Goal: Task Accomplishment & Management: Complete application form

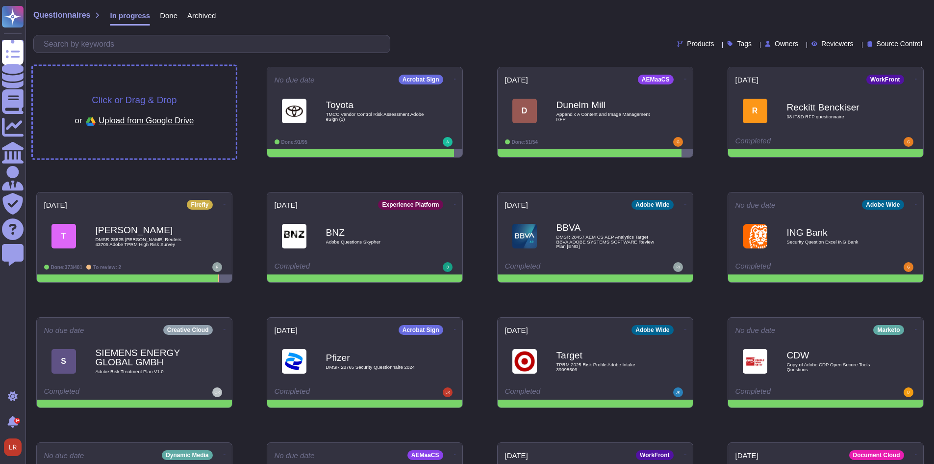
click at [126, 97] on span "Click or Drag & Drop" at bounding box center [134, 99] width 85 height 9
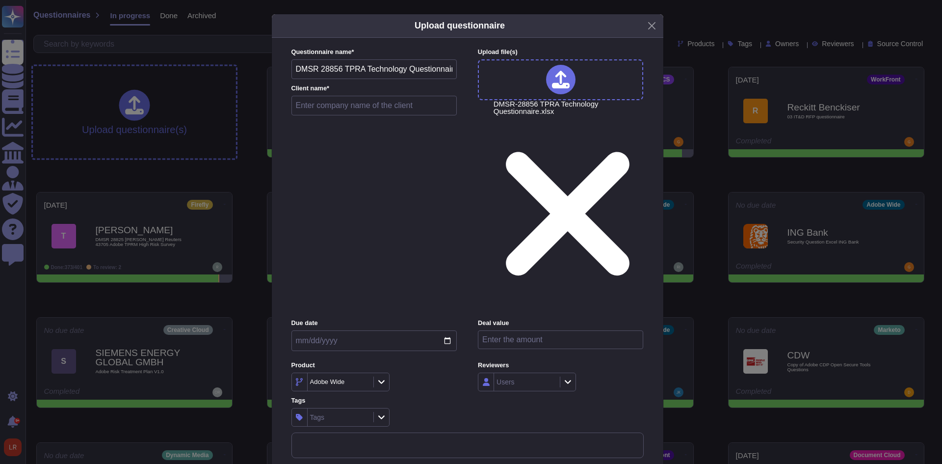
click at [398, 115] on input "text" at bounding box center [374, 106] width 166 height 20
type input "FIBC"
click at [446, 330] on input "date" at bounding box center [373, 340] width 165 height 21
type input "[DATE]"
click at [436, 372] on div "Adobe Wide" at bounding box center [373, 381] width 165 height 19
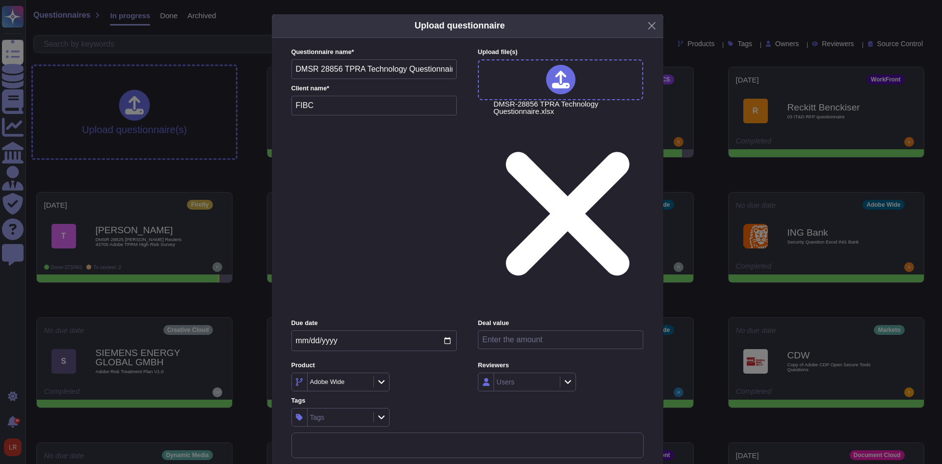
click at [363, 382] on icon at bounding box center [363, 382] width 0 height 0
click at [383, 377] on icon at bounding box center [381, 381] width 7 height 8
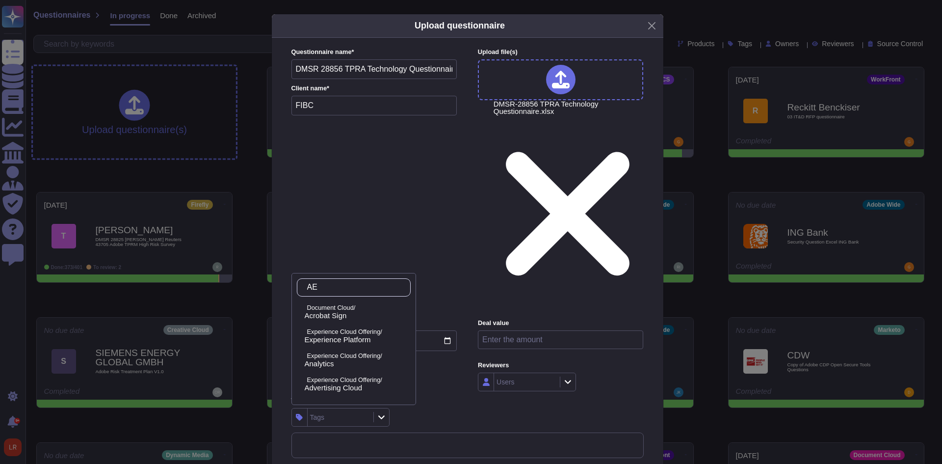
type input "A"
type input "managed"
click at [367, 325] on div "managed Experience Manager/ AEM Managed Services" at bounding box center [353, 301] width 125 height 56
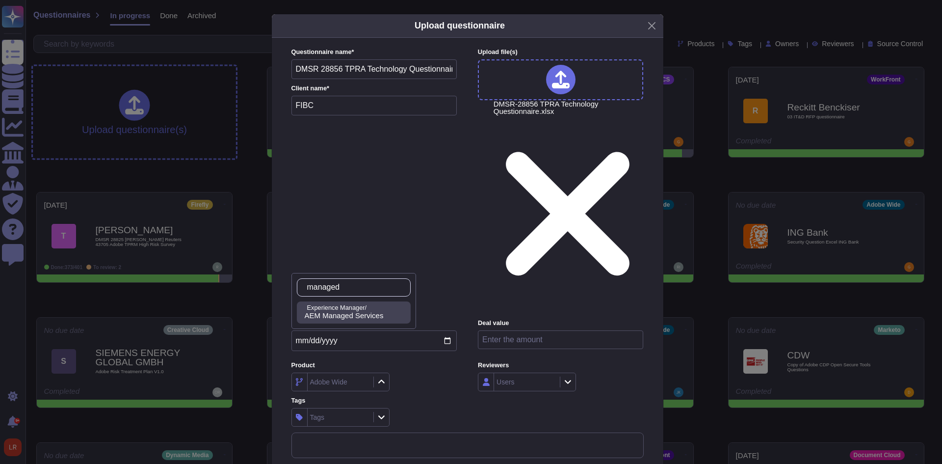
click at [367, 317] on span "AEM Managed Services" at bounding box center [344, 315] width 79 height 9
click at [441, 396] on div "Tags Tags" at bounding box center [373, 411] width 165 height 30
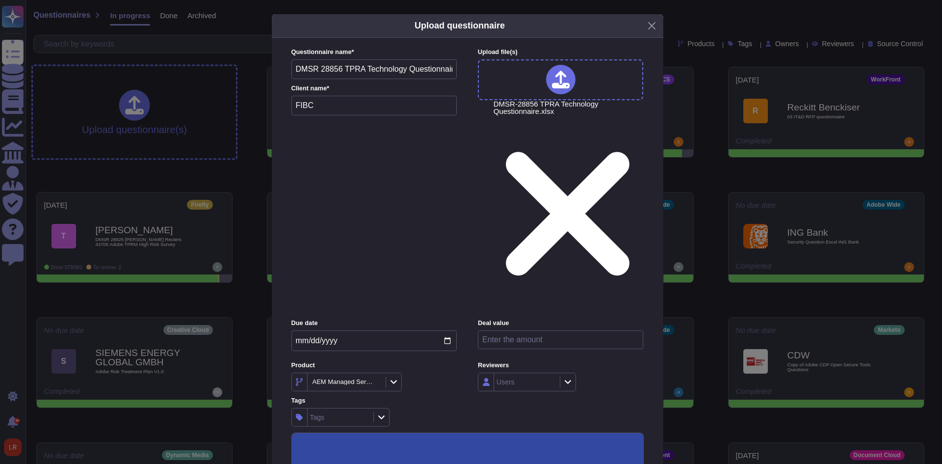
click at [0, 0] on input "Use this questionnaire as a source of suggestions" at bounding box center [0, 0] width 0 height 0
click at [0, 0] on input "Keep existing answers from the file" at bounding box center [0, 0] width 0 height 0
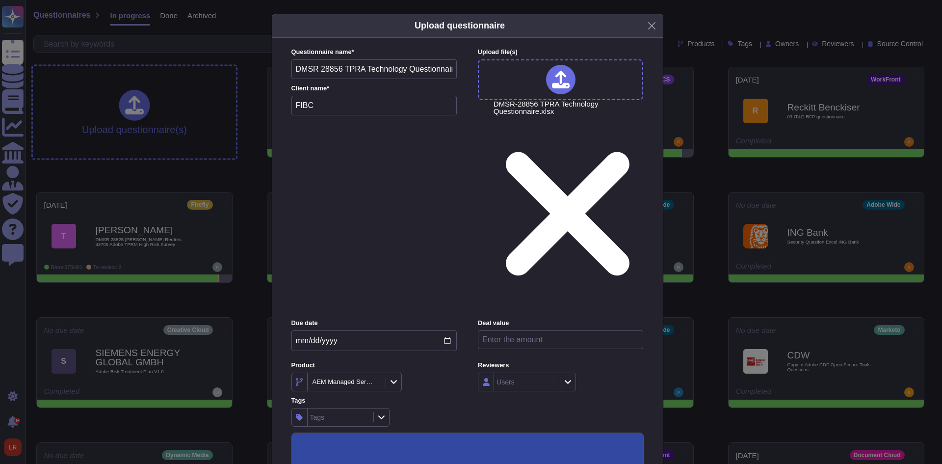
scroll to position [35, 0]
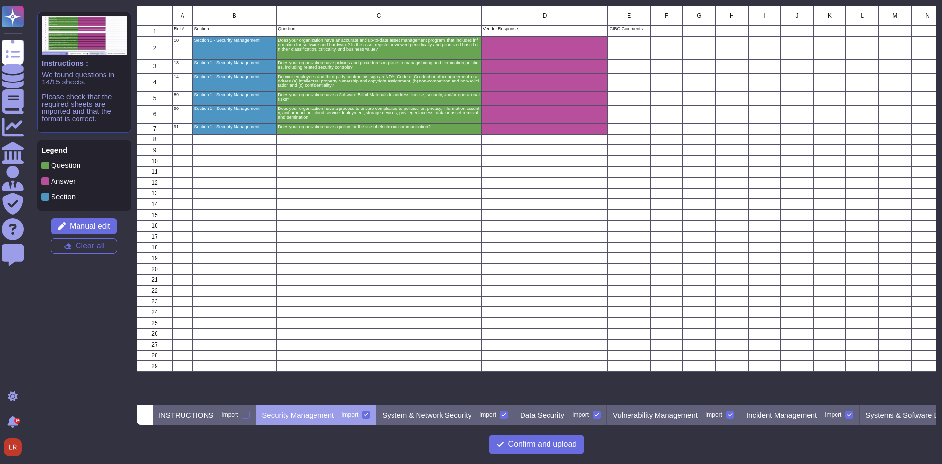
scroll to position [391, 792]
click at [427, 415] on p "System & Network Security" at bounding box center [426, 414] width 89 height 7
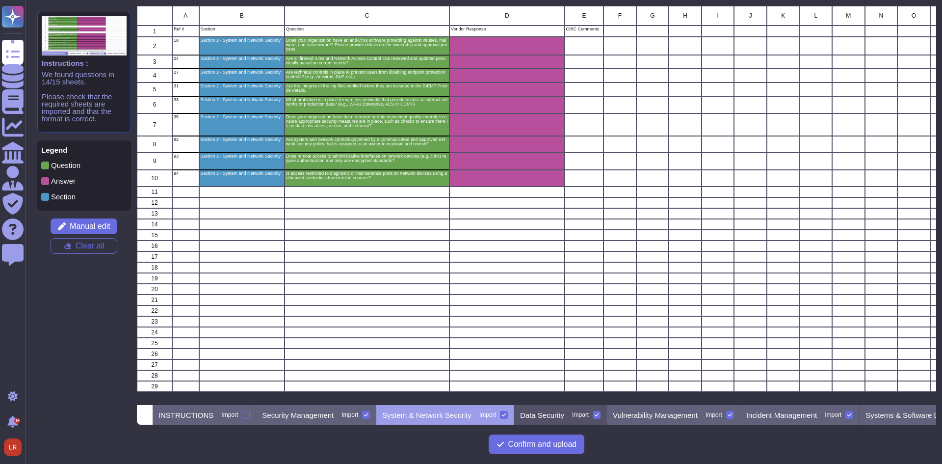
click at [546, 414] on p "Data Security" at bounding box center [542, 414] width 44 height 7
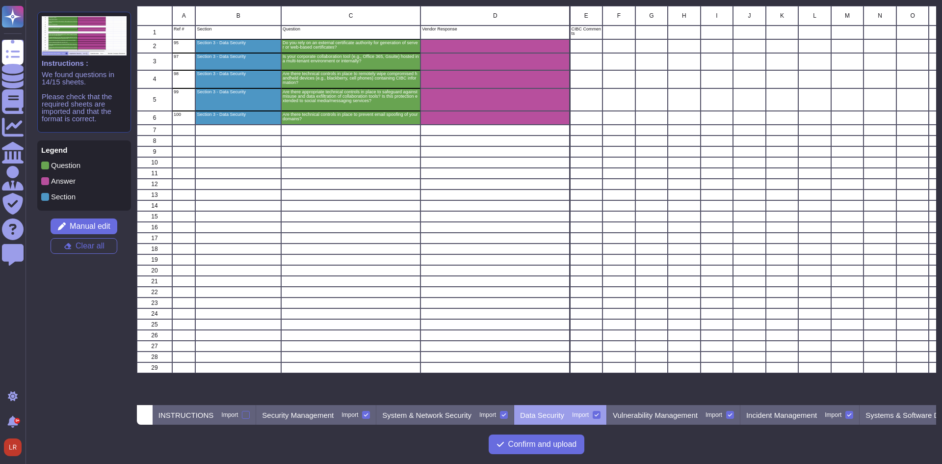
scroll to position [0, 19]
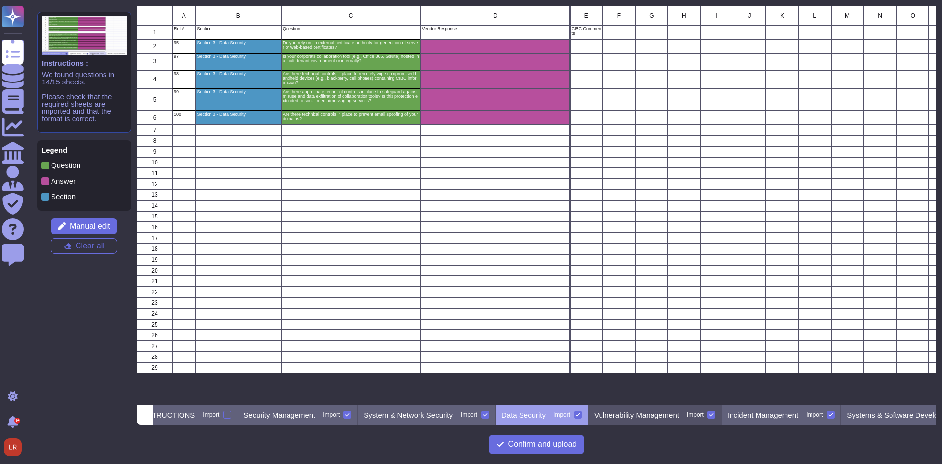
click at [636, 415] on p "Vulnerability Management" at bounding box center [636, 414] width 85 height 7
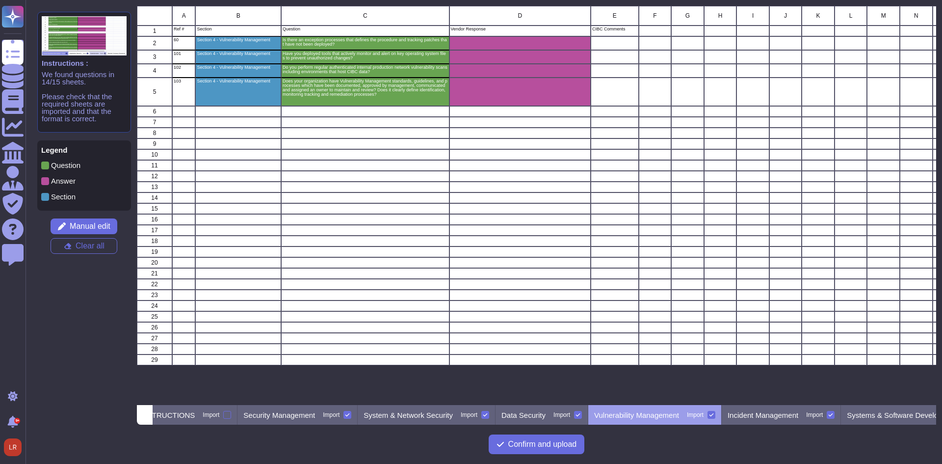
scroll to position [0, 132]
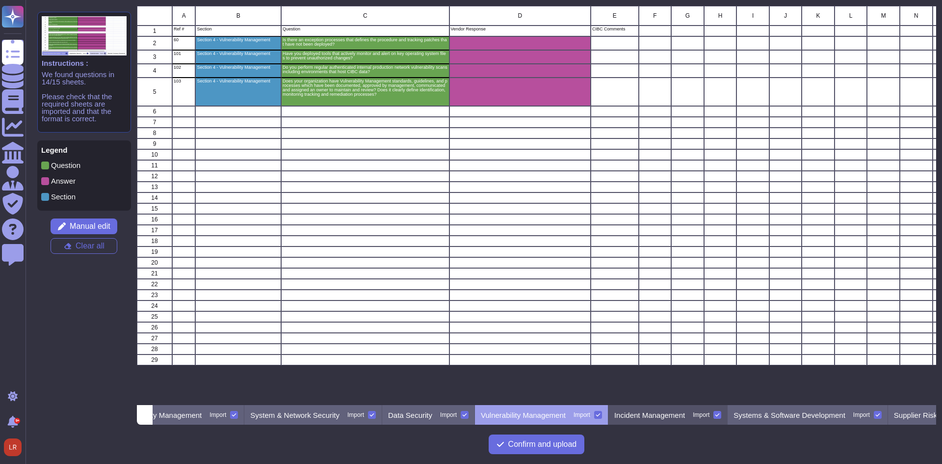
click at [641, 414] on p "Incident Management" at bounding box center [649, 414] width 71 height 7
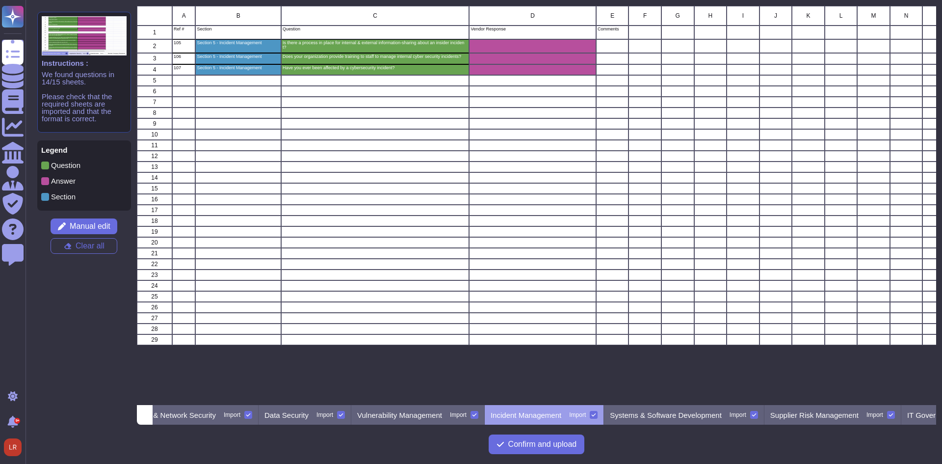
scroll to position [0, 260]
click at [641, 414] on p "Systems & Software Development" at bounding box center [661, 414] width 112 height 7
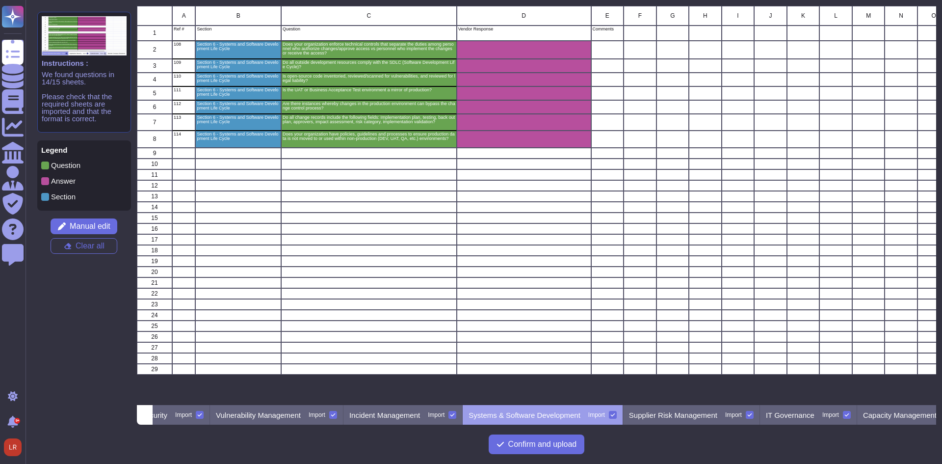
scroll to position [0, 400]
click at [644, 414] on p "Supplier Risk Management" at bounding box center [669, 414] width 88 height 7
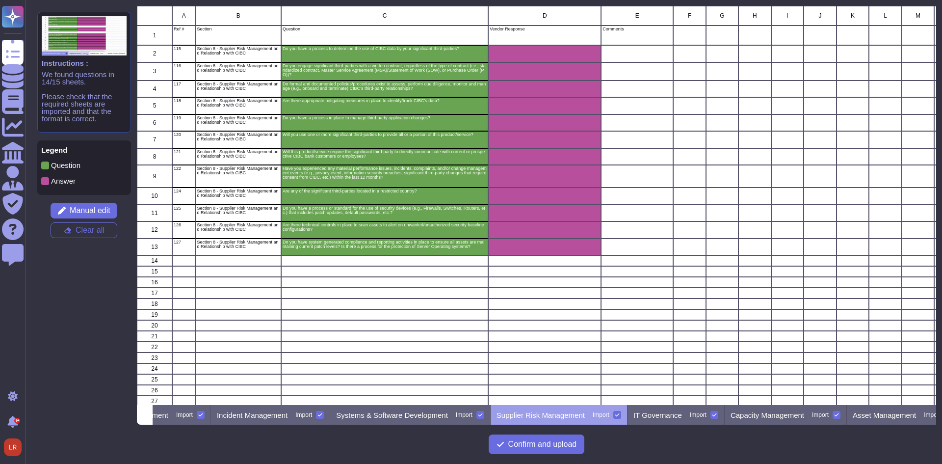
scroll to position [0, 548]
click at [644, 414] on p "IT Governance" at bounding box center [638, 414] width 49 height 7
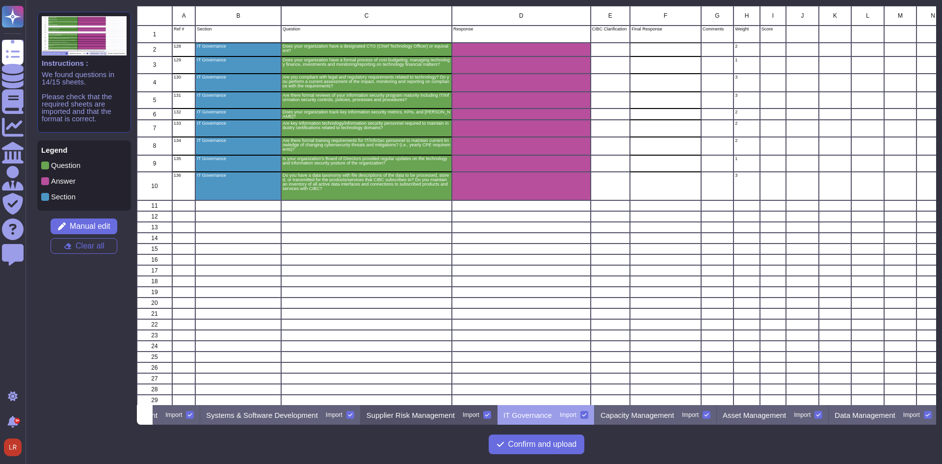
scroll to position [0, 665]
click at [644, 414] on p "Capacity Management" at bounding box center [632, 414] width 74 height 7
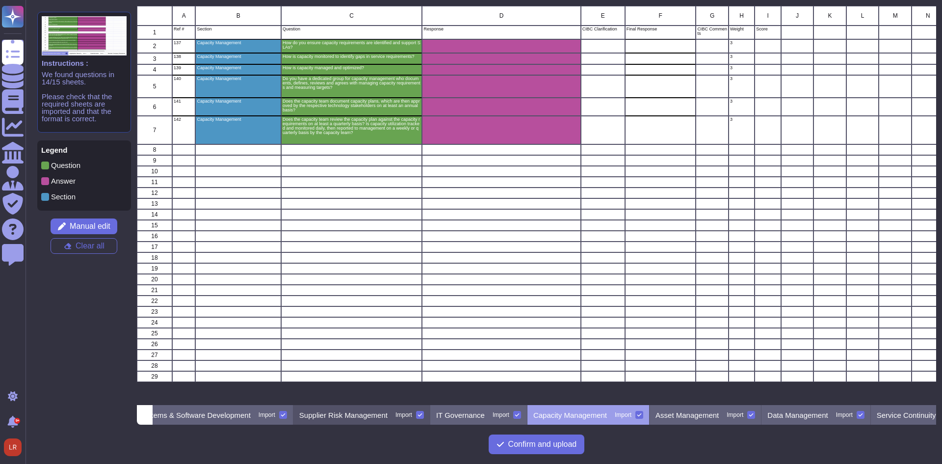
scroll to position [0, 774]
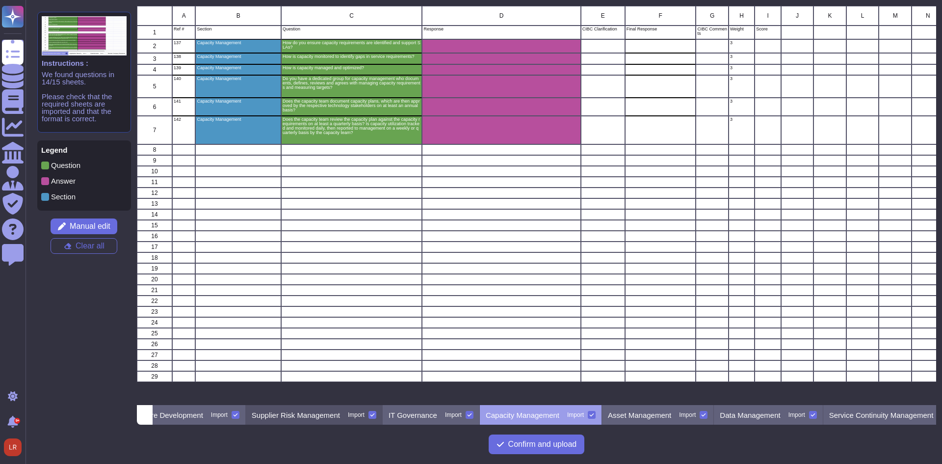
click at [644, 414] on p "Asset Management" at bounding box center [639, 414] width 63 height 7
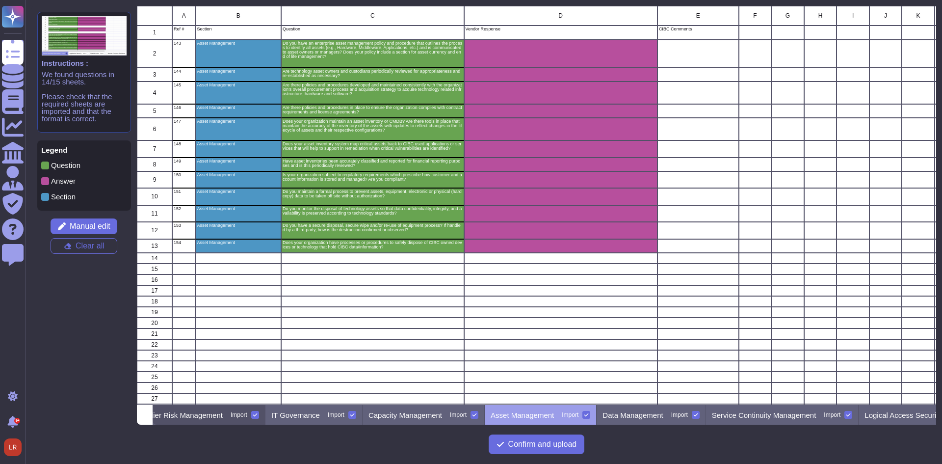
click at [644, 414] on p "Data Management" at bounding box center [632, 414] width 60 height 7
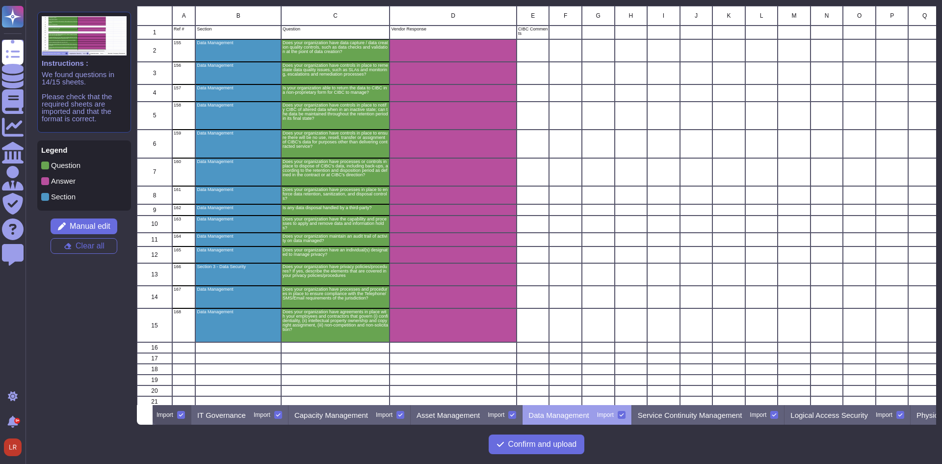
scroll to position [0, 1002]
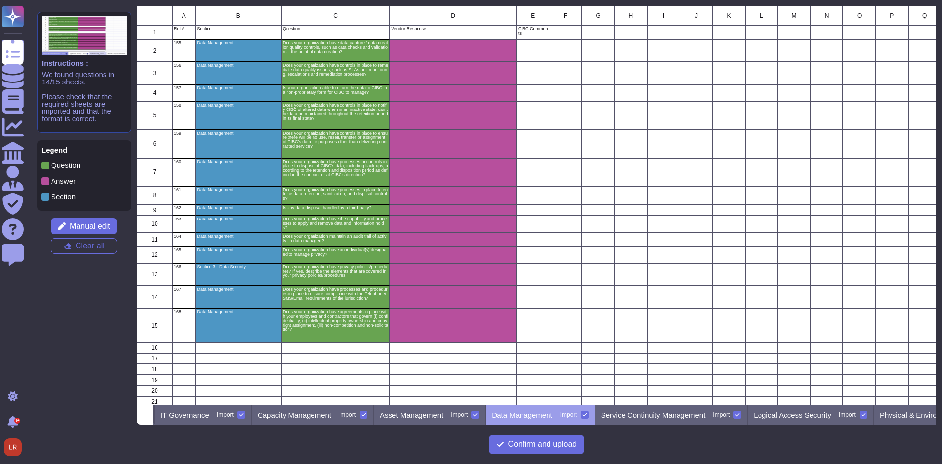
click at [644, 414] on p "Service Continuity Management" at bounding box center [653, 414] width 104 height 7
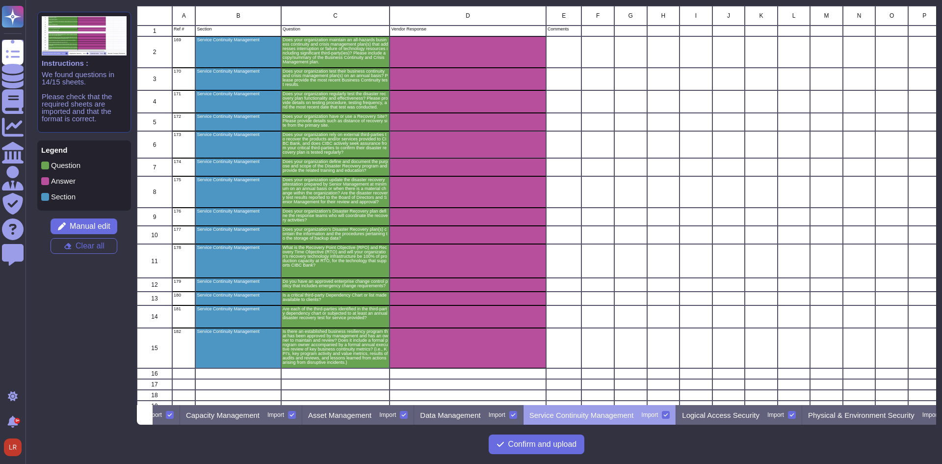
scroll to position [0, 1102]
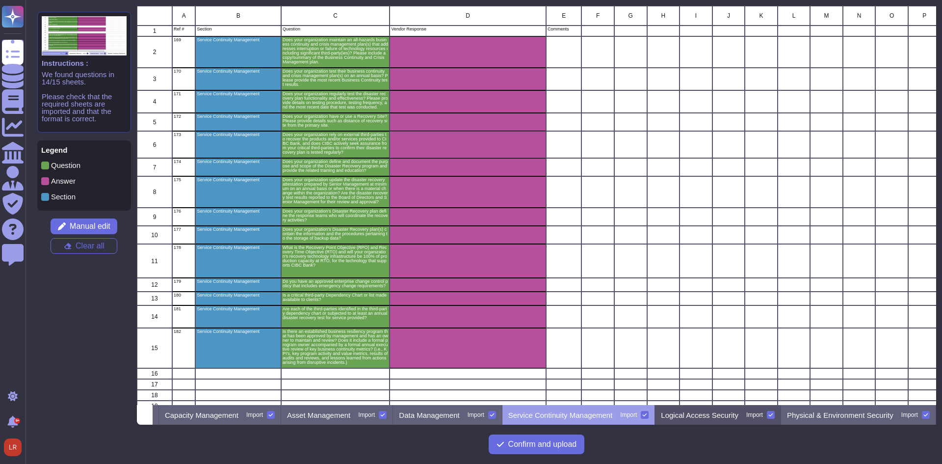
click at [680, 416] on p "Logical Access Security" at bounding box center [700, 414] width 78 height 7
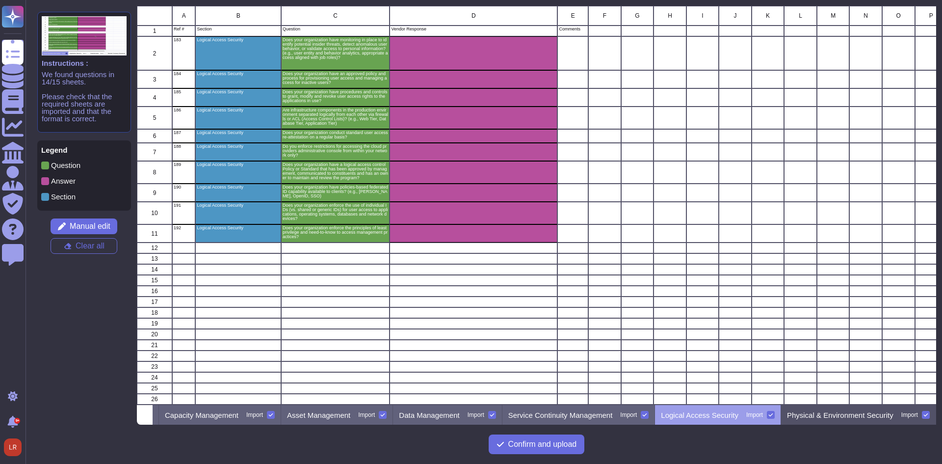
click at [812, 413] on p "Physical & Environment Security" at bounding box center [840, 414] width 106 height 7
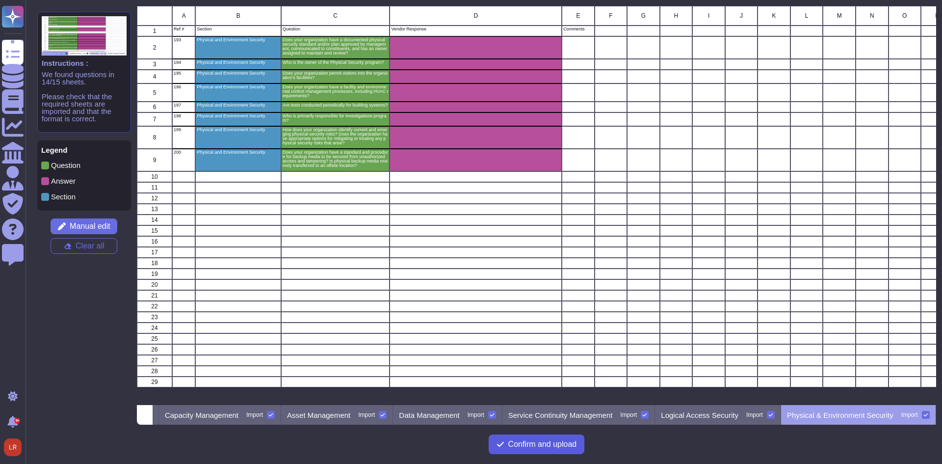
click at [556, 445] on span "Confirm and upload" at bounding box center [542, 444] width 69 height 8
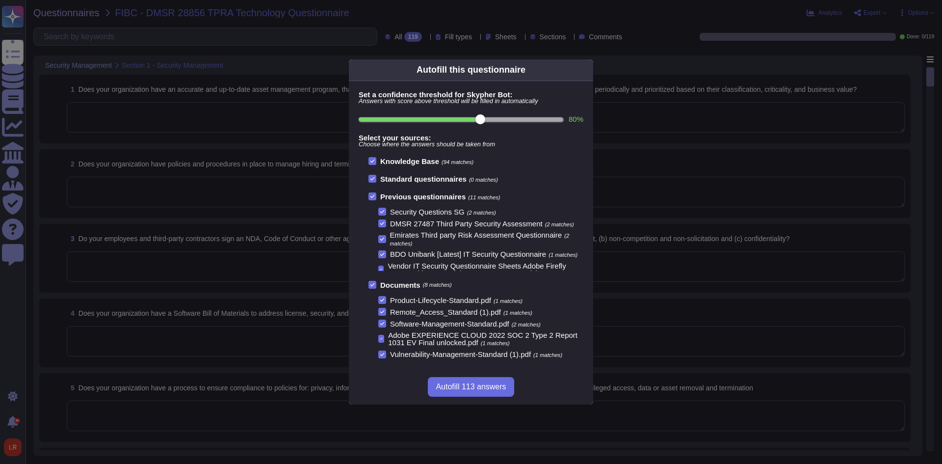
click at [556, 120] on input "80 %" at bounding box center [461, 119] width 204 height 4
type input "100"
click at [491, 385] on span "Autofill 1 answers" at bounding box center [470, 387] width 61 height 8
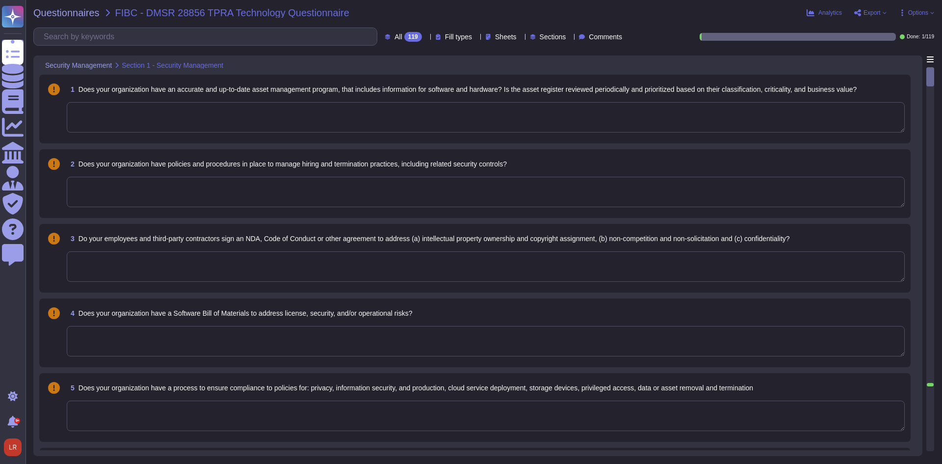
click at [928, 382] on div at bounding box center [930, 225] width 7 height 315
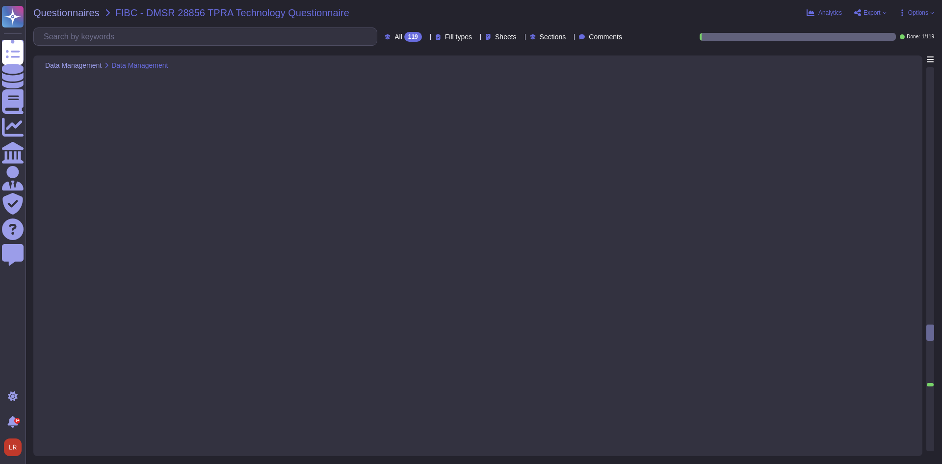
scroll to position [6910, 0]
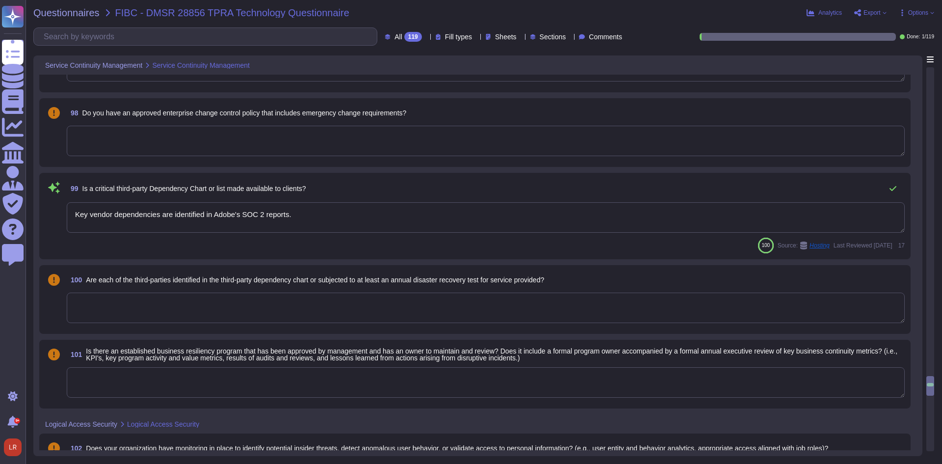
type textarea "Key vendor dependencies are identified in Adobe's SOC 2 reports."
click at [915, 12] on span "Options" at bounding box center [918, 13] width 20 height 6
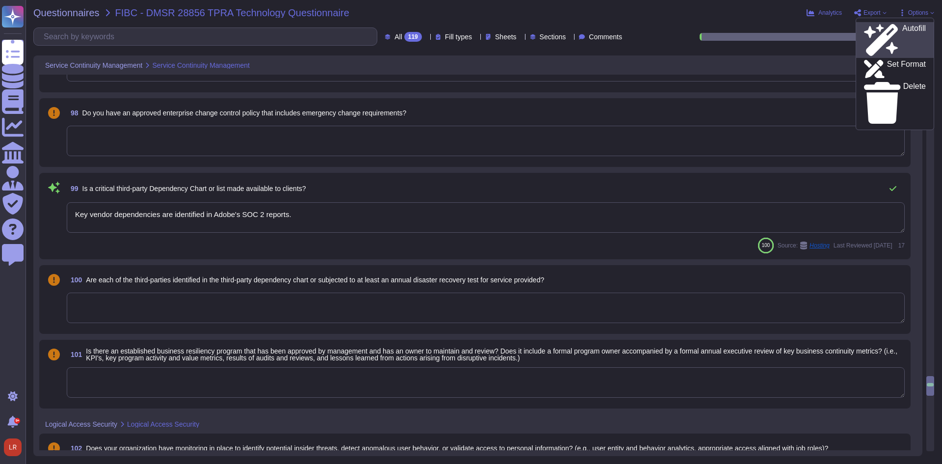
click at [902, 29] on p "Autofill" at bounding box center [914, 40] width 24 height 31
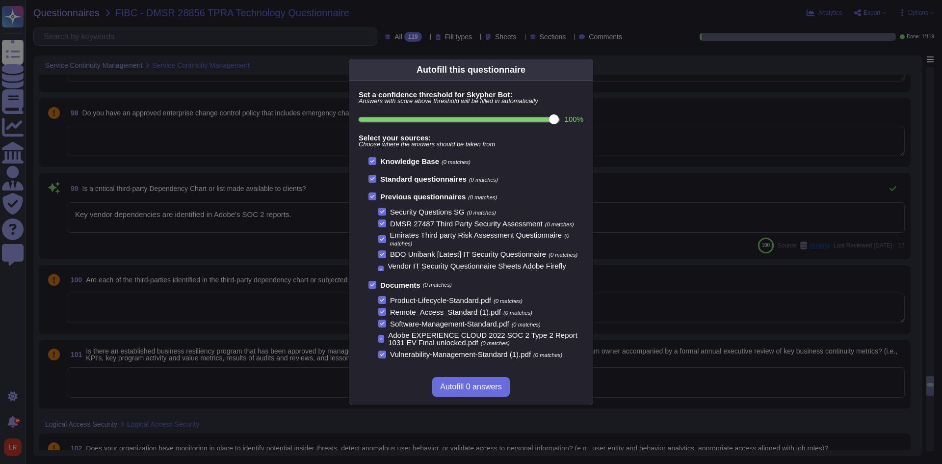
click at [536, 117] on input "100 %" at bounding box center [459, 119] width 200 height 4
click at [526, 121] on input "100 %" at bounding box center [459, 119] width 200 height 4
type input "90"
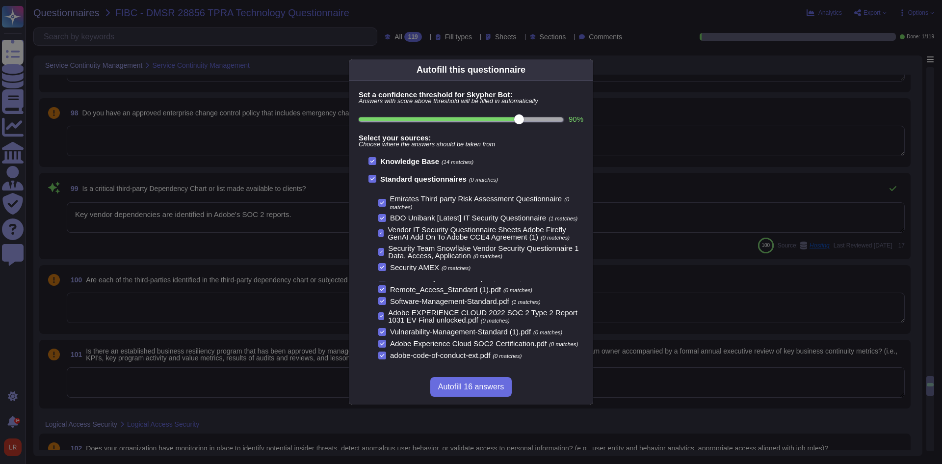
scroll to position [35, 0]
click at [481, 388] on span "Autofill 16 answers" at bounding box center [471, 387] width 66 height 8
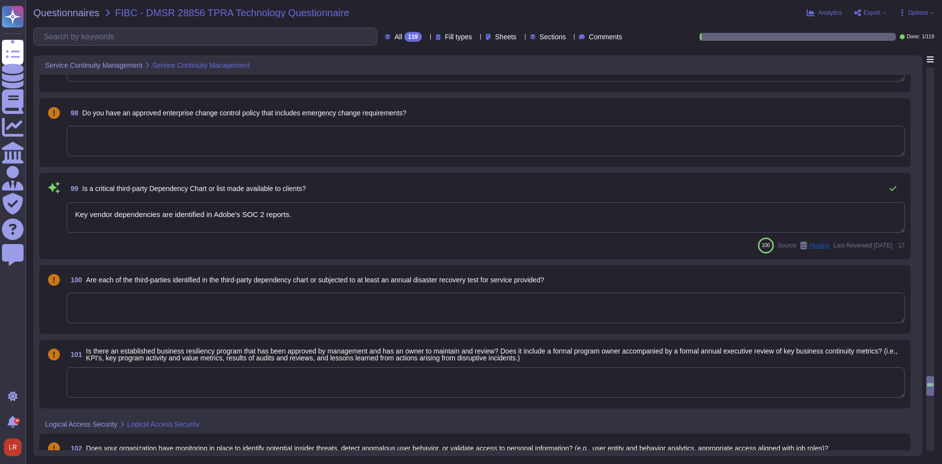
type textarea "Lor. Ip dolo si ametconse adi elitseddo eiusmod te incididu utlaboreetd, mag Al…"
type textarea "Adobe has developed formal policies and standards governing the change manageme…"
type textarea "Yes"
type textarea "Yes. The Business Continuity Plan is documented and reviewed annually and attes…"
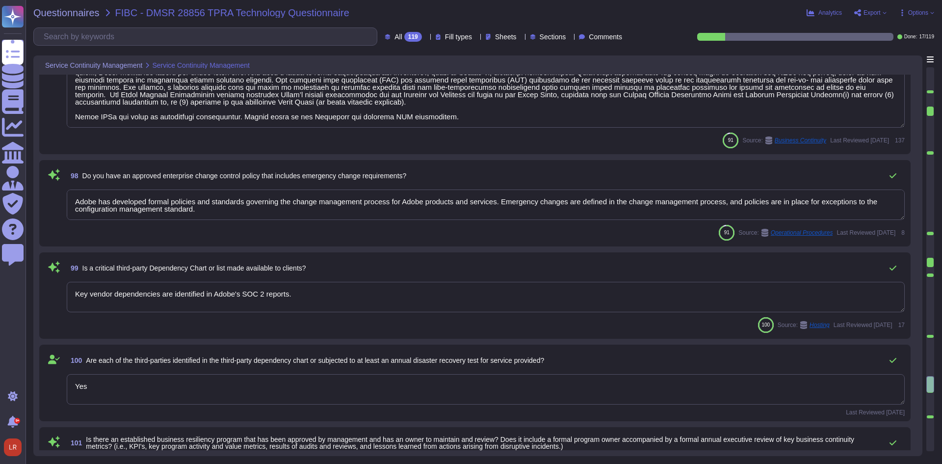
click at [930, 95] on div at bounding box center [930, 99] width 7 height 13
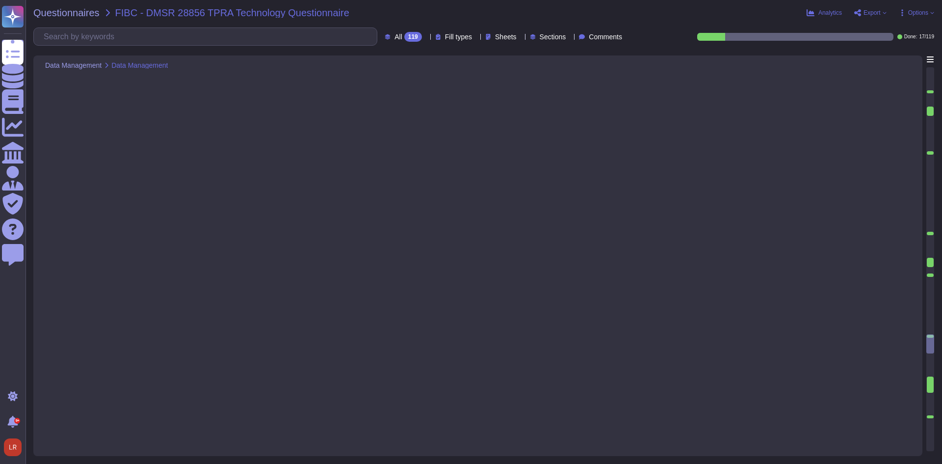
type textarea "Adobe coordinates all privacy efforts under the Chief Privacy Officer (CPO) and…"
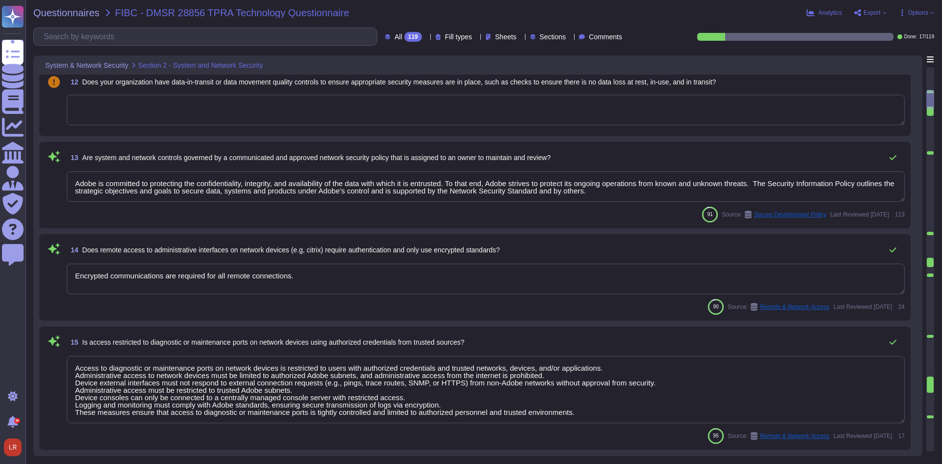
scroll to position [586, 0]
type textarea "As per Adobe's Network Security Standard, we review firewall rules annually."
type textarea "Adobe is committed to protecting the confidentiality, integrity, and availabili…"
type textarea "Encrypted communications are required for all remote connections."
type textarea "Access to diagnostic or maintenance ports on network devices is restricted to u…"
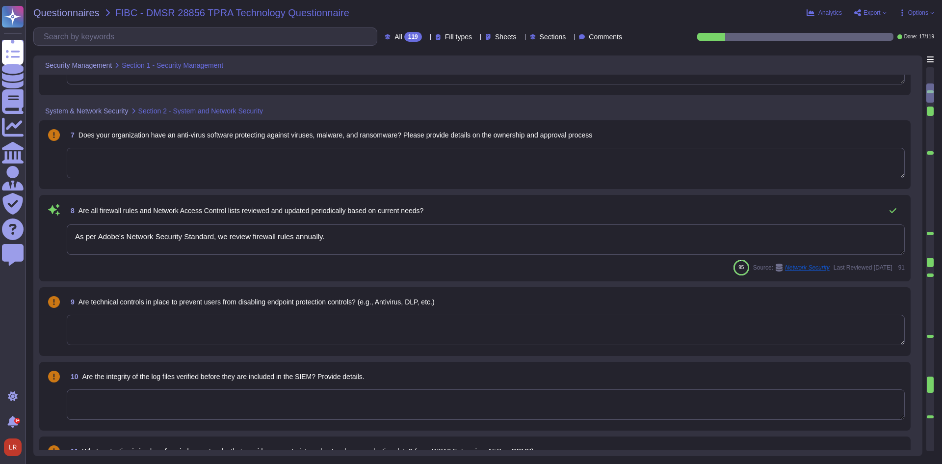
scroll to position [423, 0]
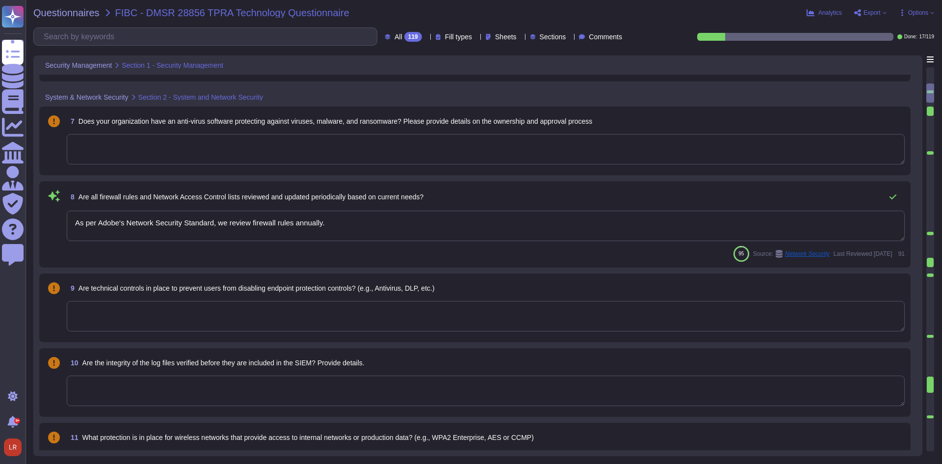
click at [871, 229] on textarea "As per Adobe's Network Security Standard, we review firewall rules annually." at bounding box center [486, 225] width 838 height 30
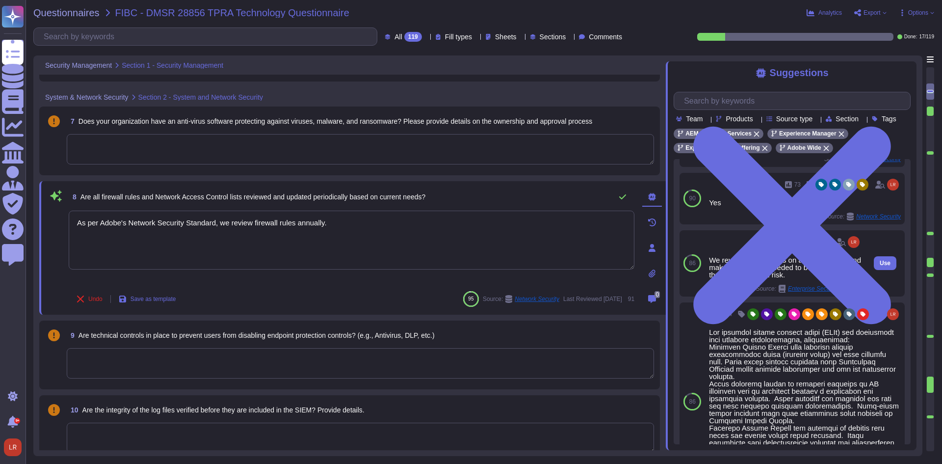
scroll to position [0, 0]
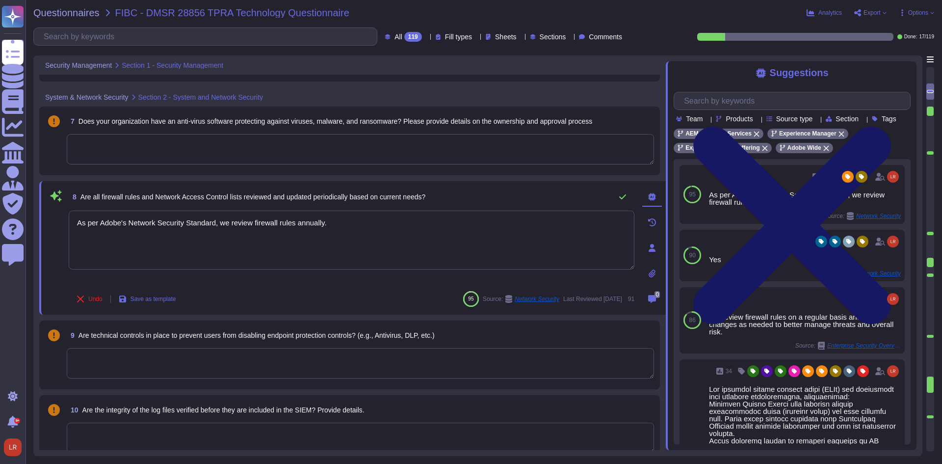
click at [908, 68] on icon at bounding box center [792, 225] width 237 height 316
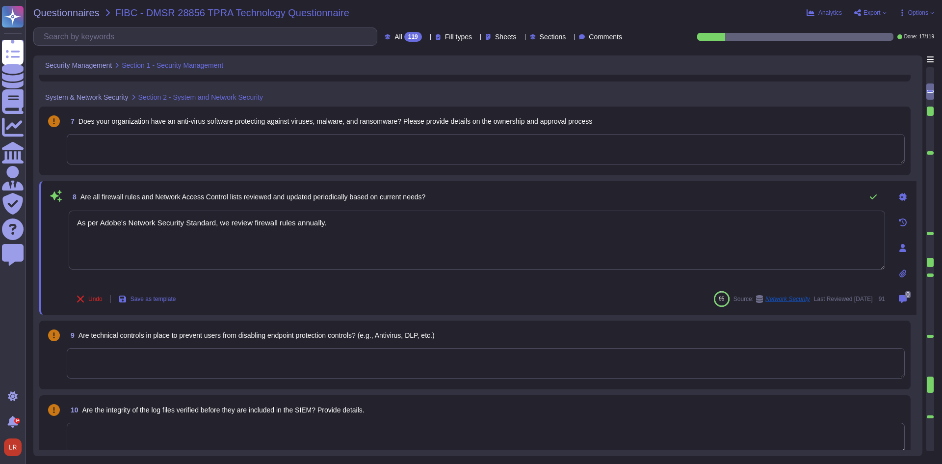
click at [931, 110] on div at bounding box center [930, 111] width 7 height 10
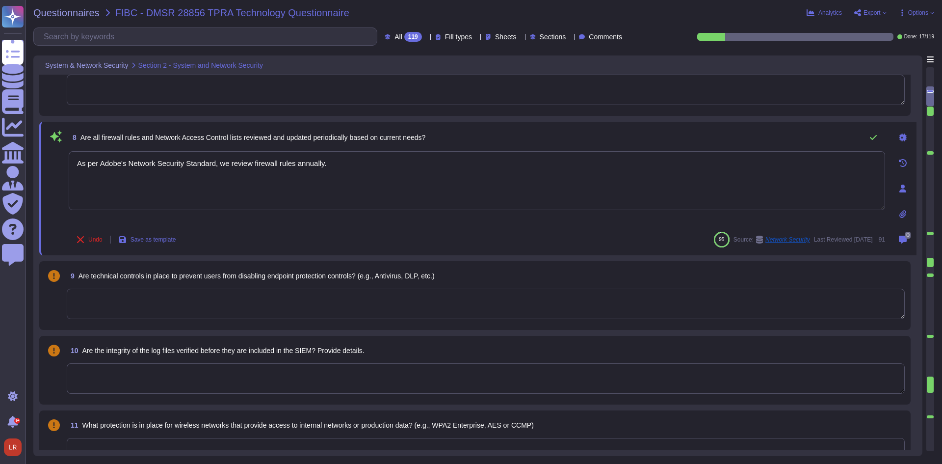
type textarea "Encrypted communications are required for all remote connections."
type textarea "Access to diagnostic or maintenance ports on network devices is restricted to u…"
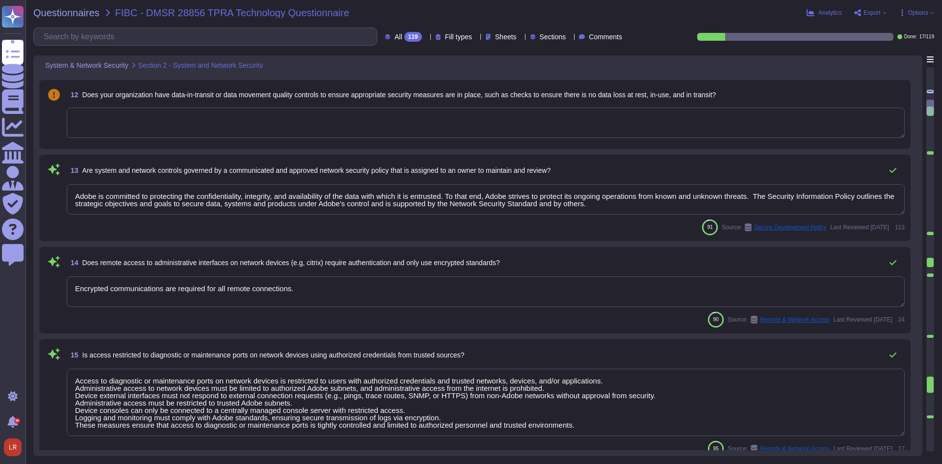
scroll to position [831, 0]
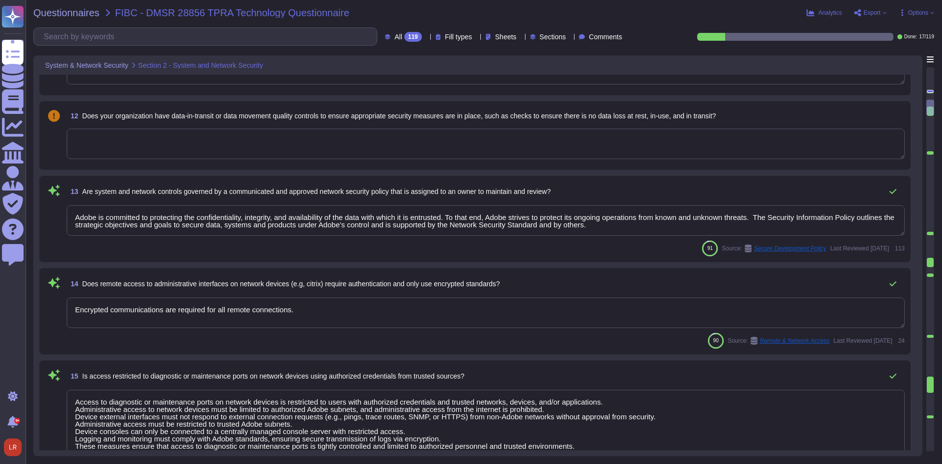
click at [493, 144] on textarea at bounding box center [486, 144] width 838 height 30
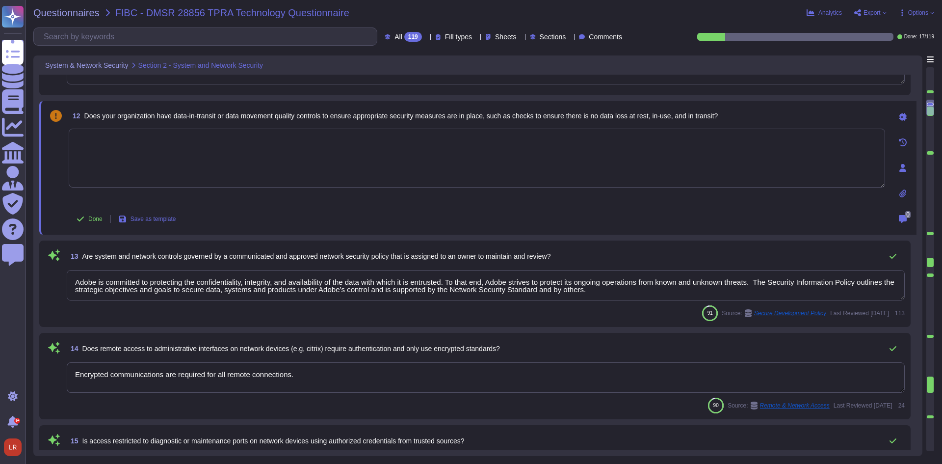
click at [848, 159] on textarea at bounding box center [477, 158] width 816 height 59
click at [904, 116] on icon at bounding box center [903, 117] width 8 height 8
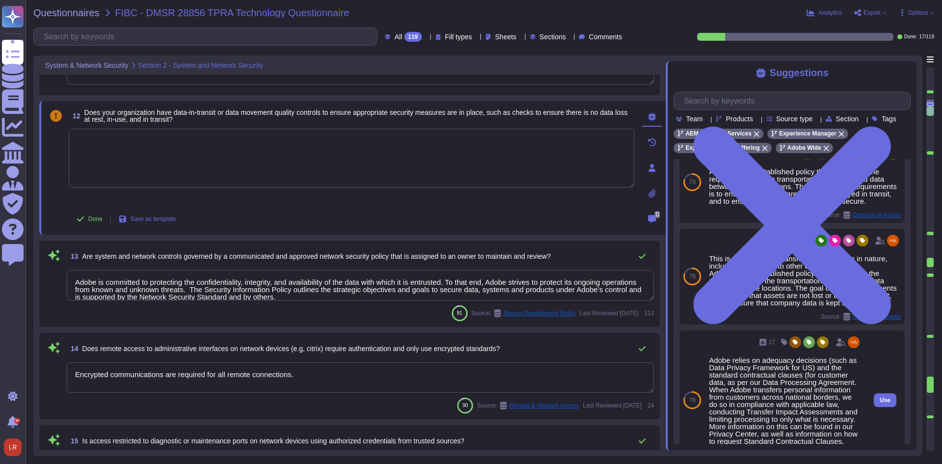
scroll to position [0, 0]
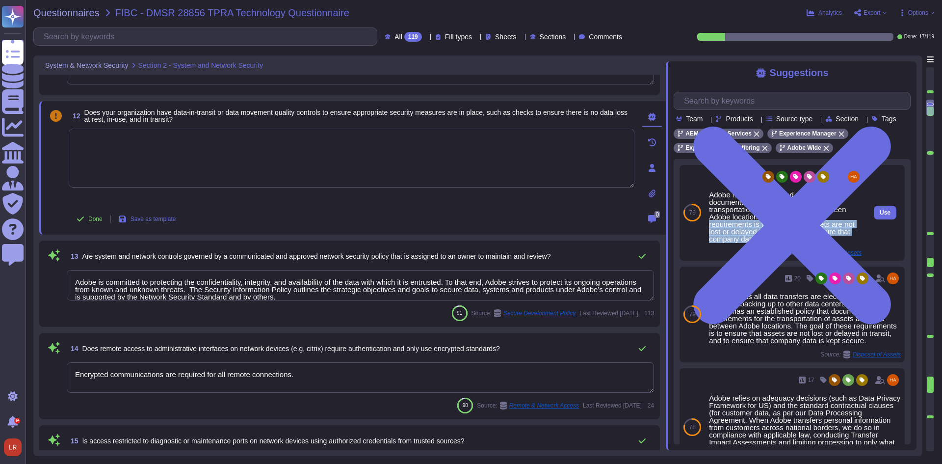
drag, startPoint x: 767, startPoint y: 227, endPoint x: 809, endPoint y: 252, distance: 49.5
click at [810, 242] on div "Adobe has an established policy that documents the requirements for the transpo…" at bounding box center [785, 217] width 153 height 52
click at [785, 230] on div "Adobe has an established policy that documents the requirements for the transpo…" at bounding box center [785, 217] width 153 height 52
click at [880, 215] on span "Use" at bounding box center [885, 212] width 11 height 6
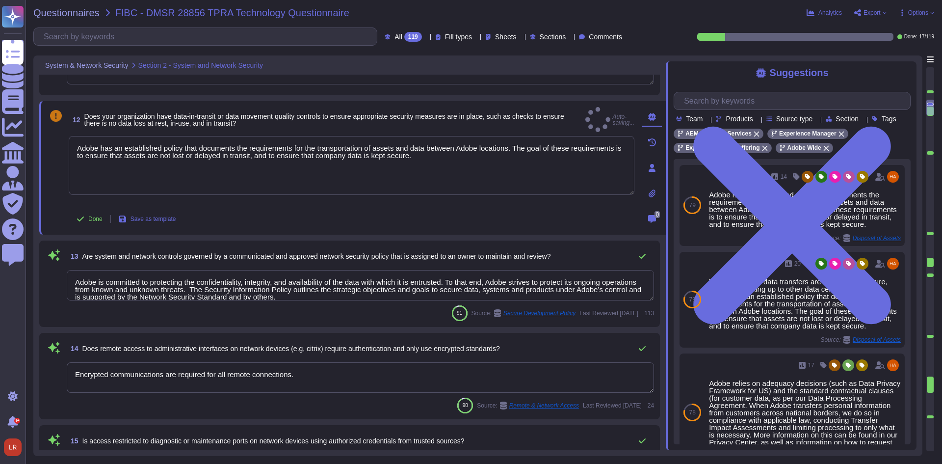
type textarea "Adobe has an established policy that documents the requirements for the transpo…"
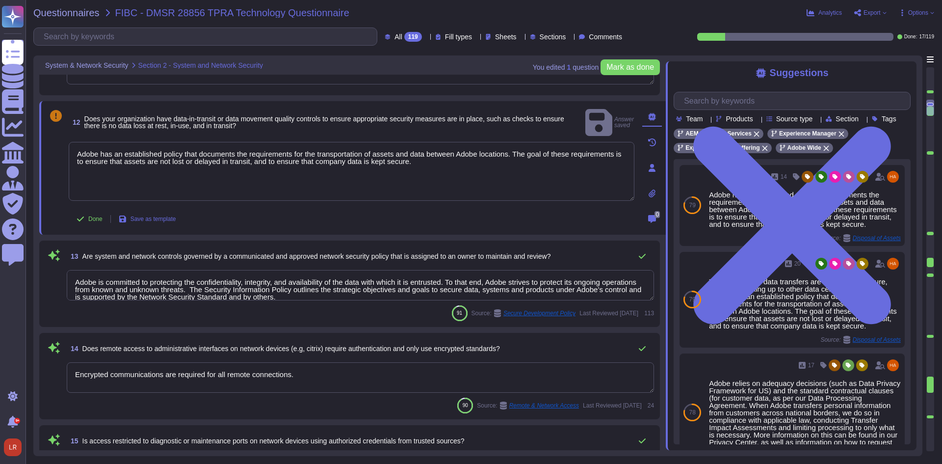
click at [256, 253] on span "Are system and network controls governed by a communicated and approved network…" at bounding box center [316, 256] width 468 height 8
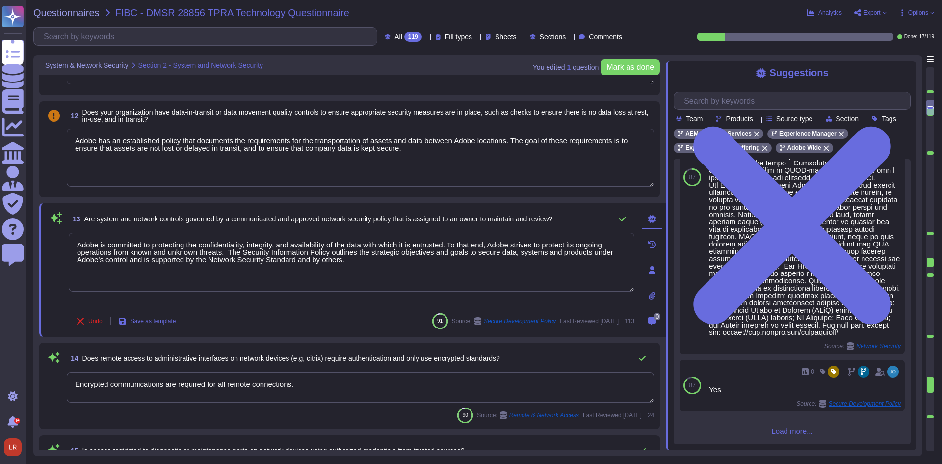
scroll to position [538, 0]
click at [331, 387] on textarea "Encrypted communications are required for all remote connections." at bounding box center [360, 387] width 587 height 30
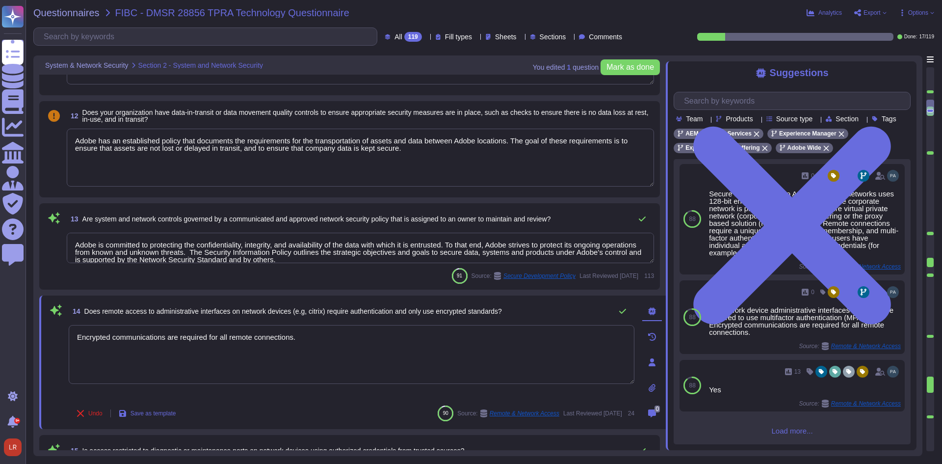
scroll to position [134, 0]
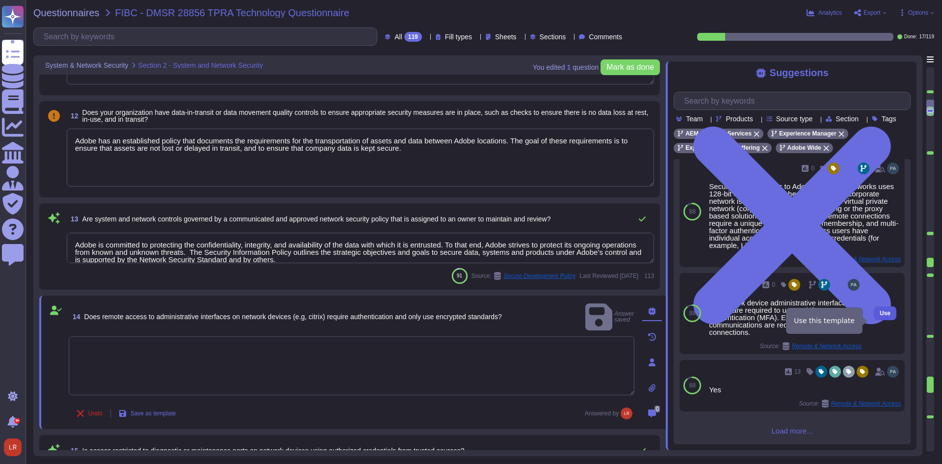
click at [882, 316] on span "Use" at bounding box center [885, 313] width 11 height 6
type textarea "All network device administrative interfaces at Adobe are required to use multi…"
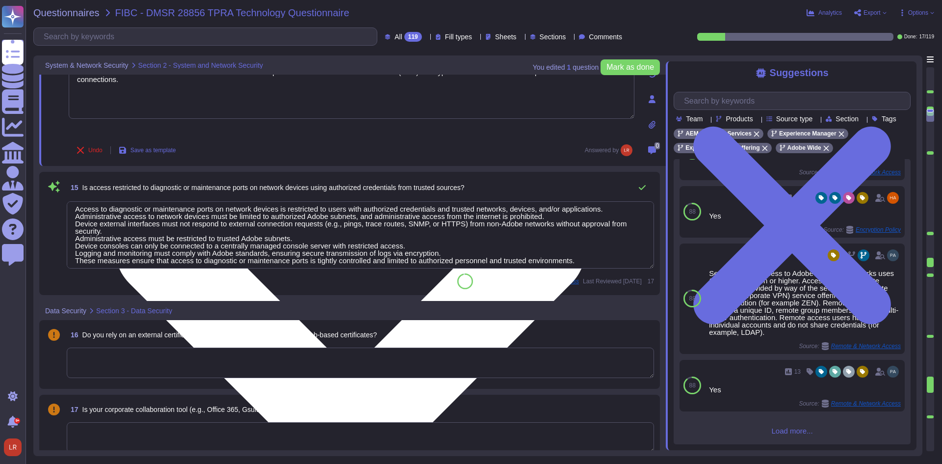
scroll to position [8, 0]
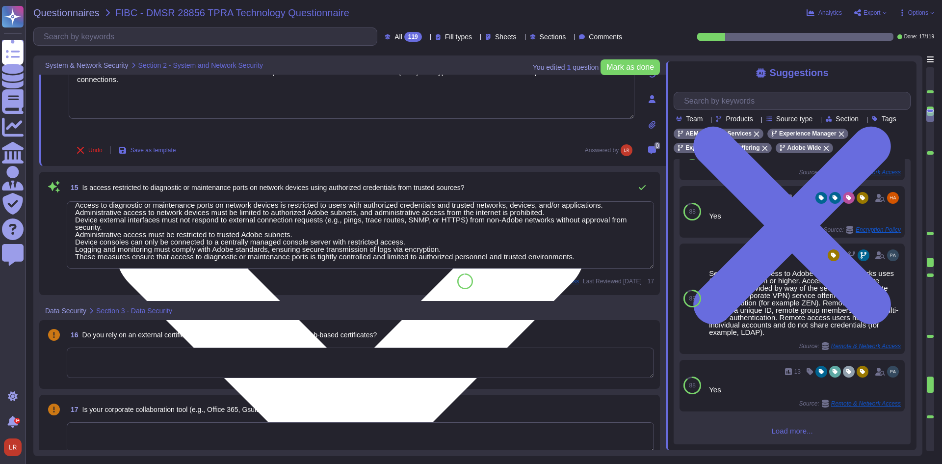
click at [930, 152] on div at bounding box center [930, 152] width 7 height 3
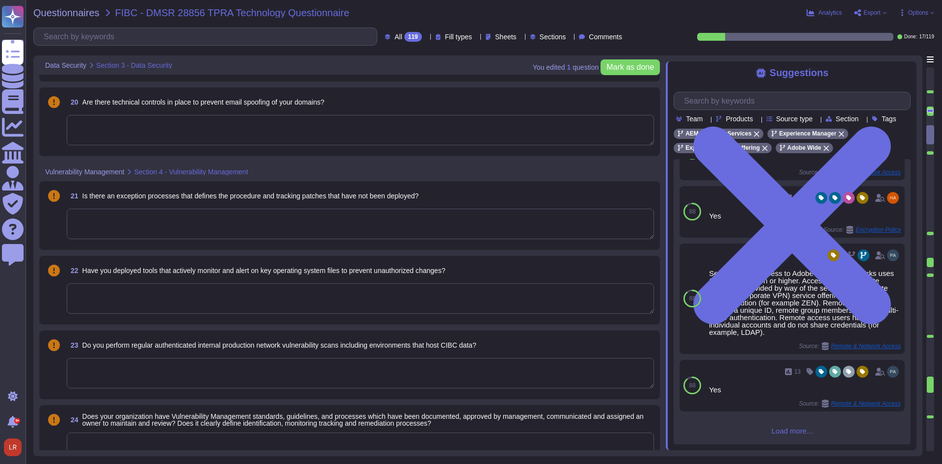
type textarea "There have been no losses or breaches experienced by Adobe in the last five yea…"
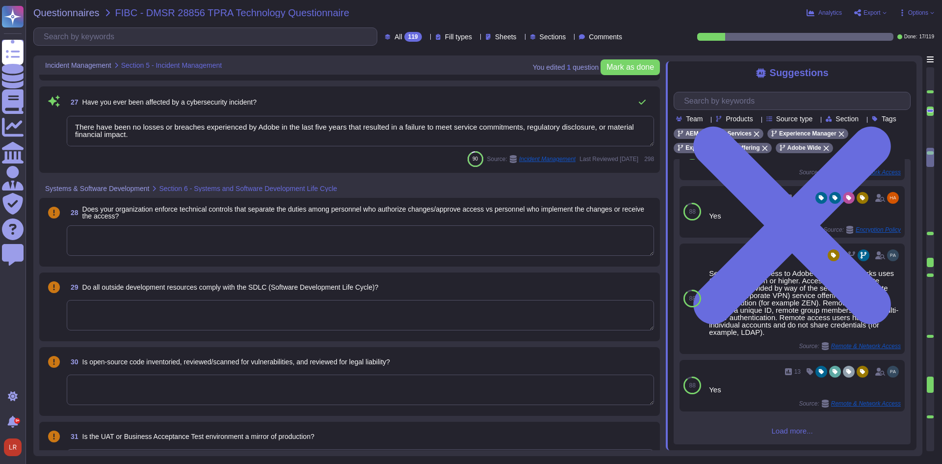
scroll to position [2173, 0]
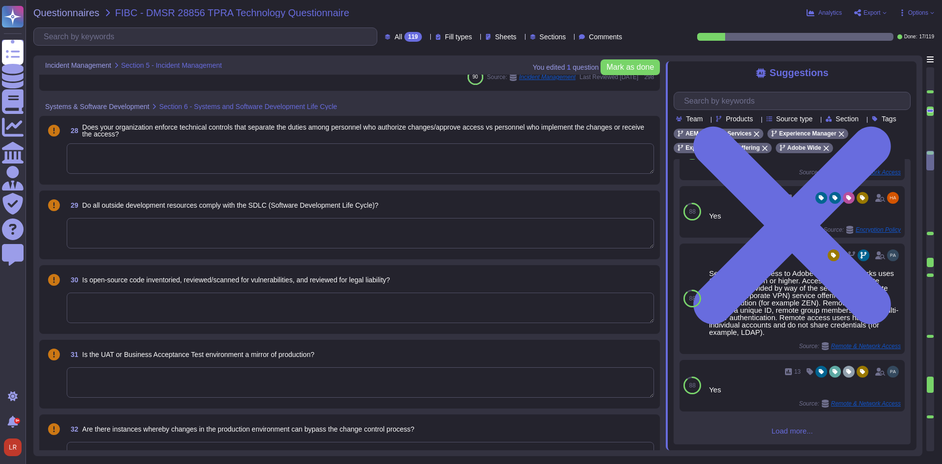
click at [932, 232] on div at bounding box center [930, 233] width 7 height 3
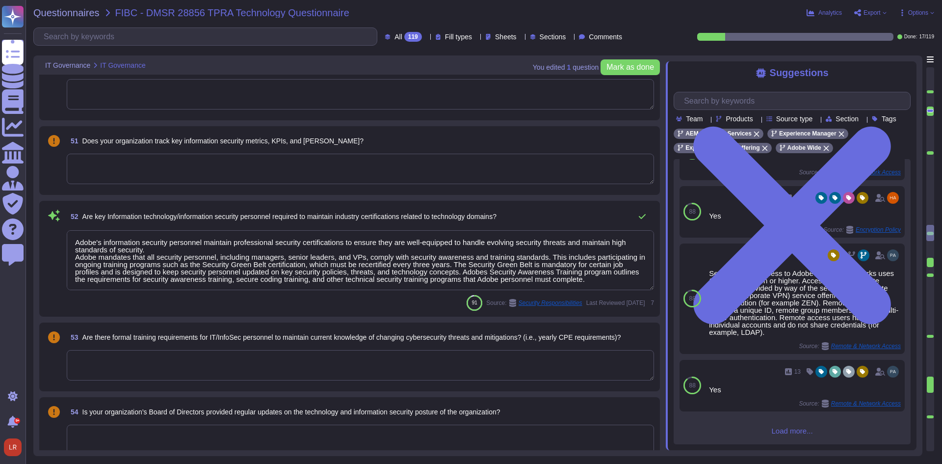
type textarea "Adobe's information security personnel maintain professional security certifica…"
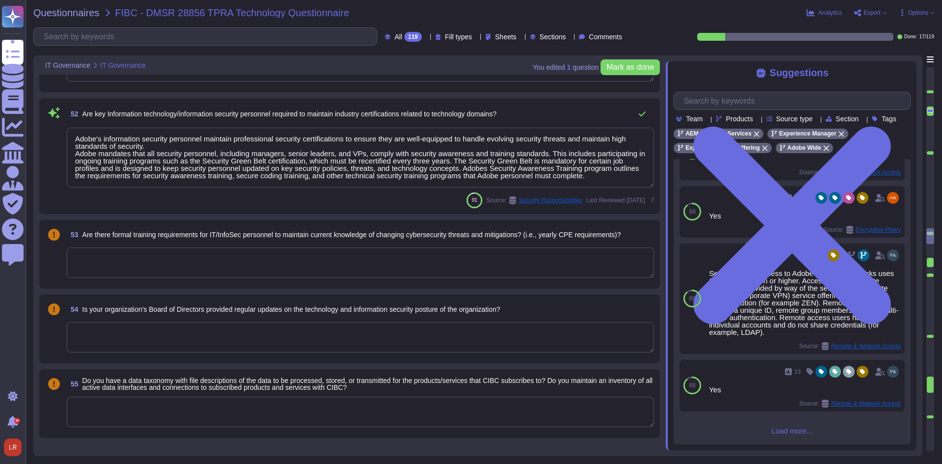
scroll to position [134, 0]
click at [930, 258] on div at bounding box center [930, 263] width 7 height 10
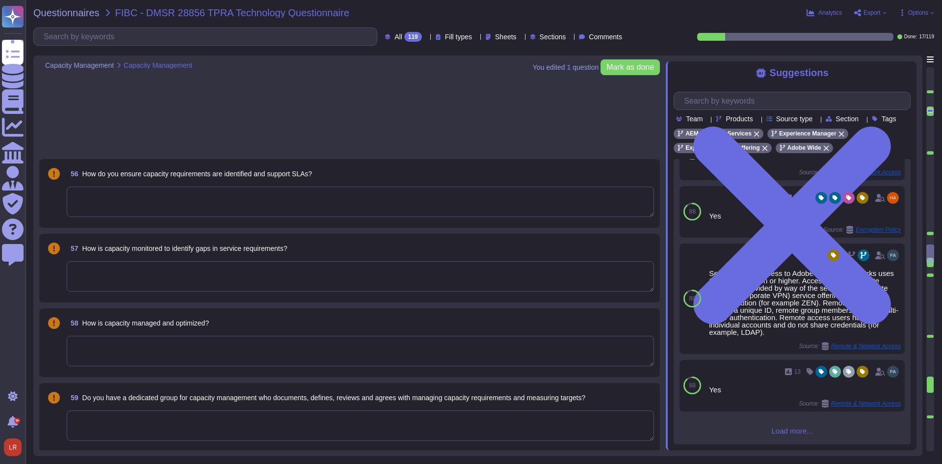
type textarea "Budgets for Adobe's products and services' infrastructure capacity are establis…"
type textarea "Adobe documents devices in accordance with its Information Systems Asset Invent…"
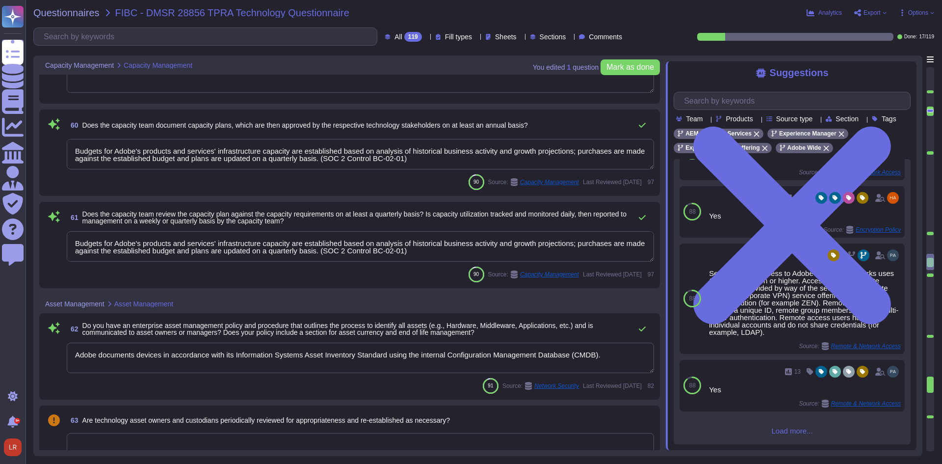
type textarea "Adobe takes compliance with software license terms and conditions seriously."
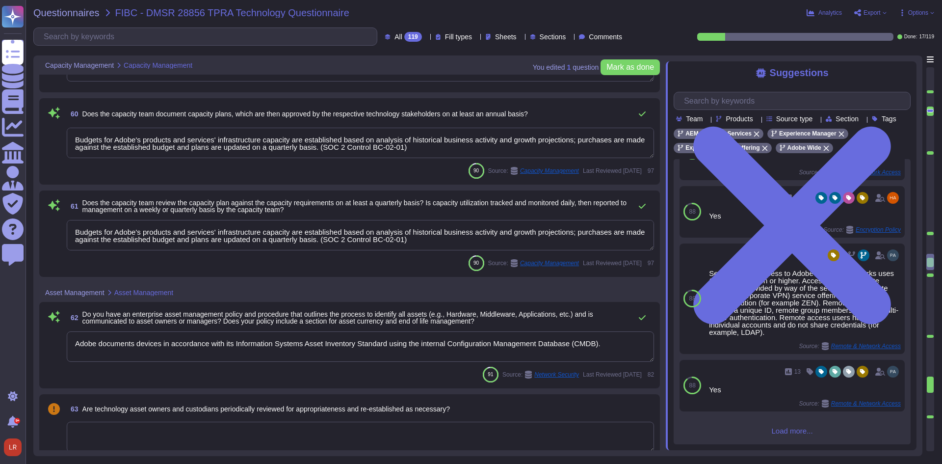
click at [328, 139] on textarea "Budgets for Adobe's products and services' infrastructure capacity are establis…" at bounding box center [360, 143] width 587 height 30
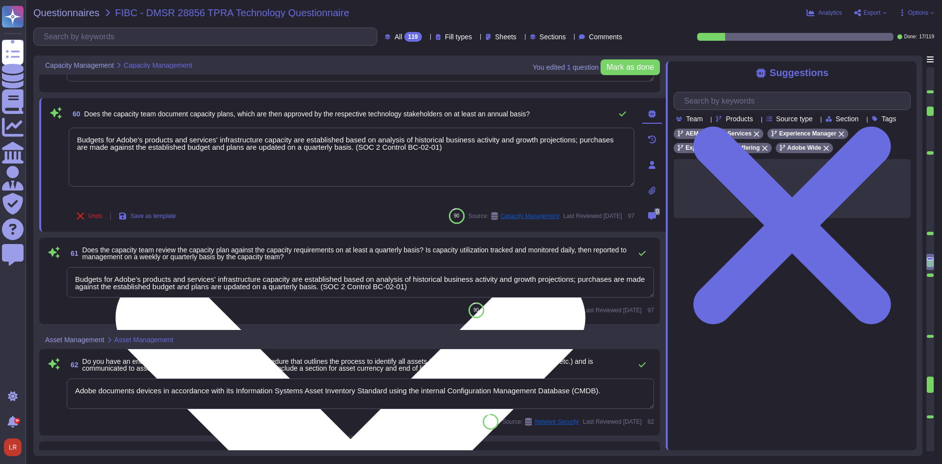
scroll to position [0, 0]
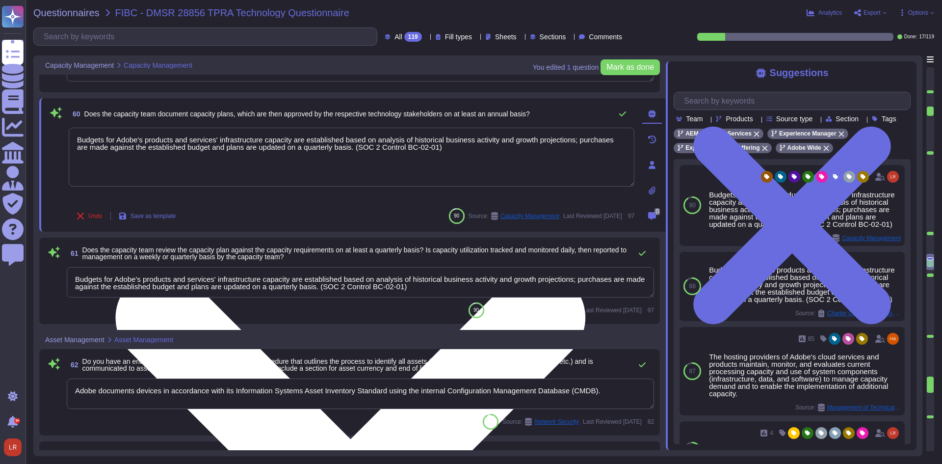
click at [331, 143] on textarea "Budgets for Adobe's products and services' infrastructure capacity are establis…" at bounding box center [352, 157] width 566 height 59
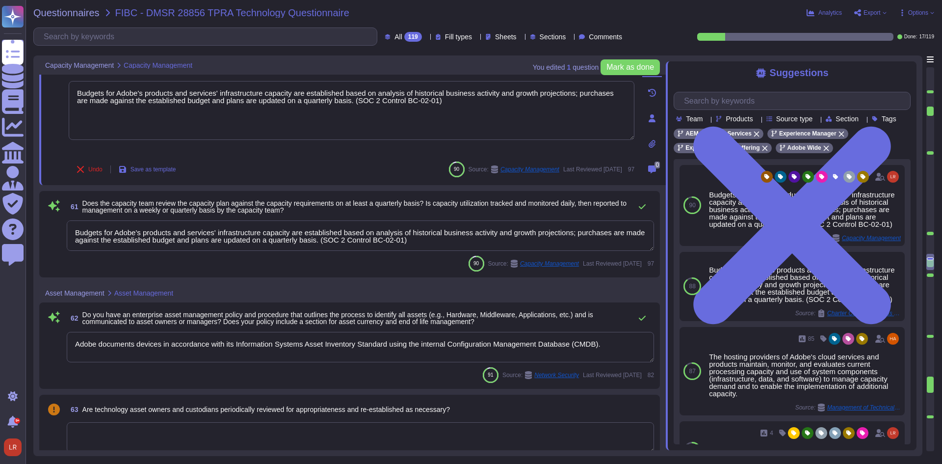
scroll to position [4581, 0]
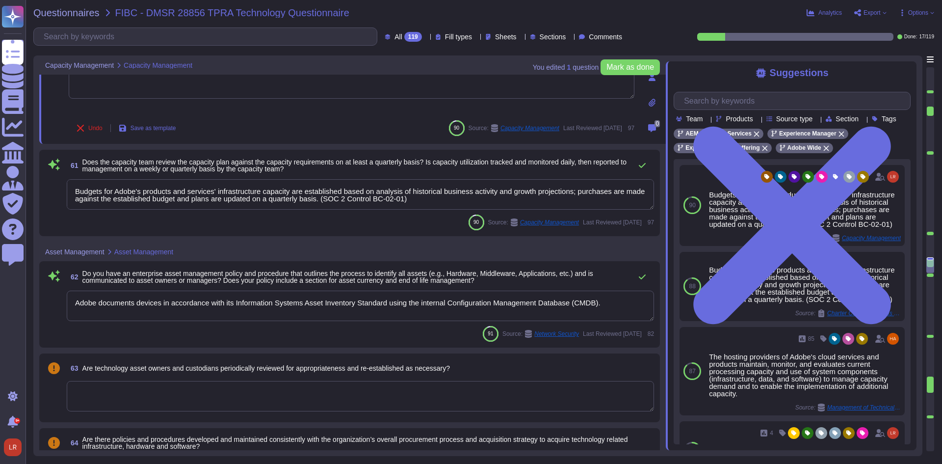
click at [300, 164] on span "Does the capacity team review the capacity plan against the capacity requiremen…" at bounding box center [354, 165] width 544 height 15
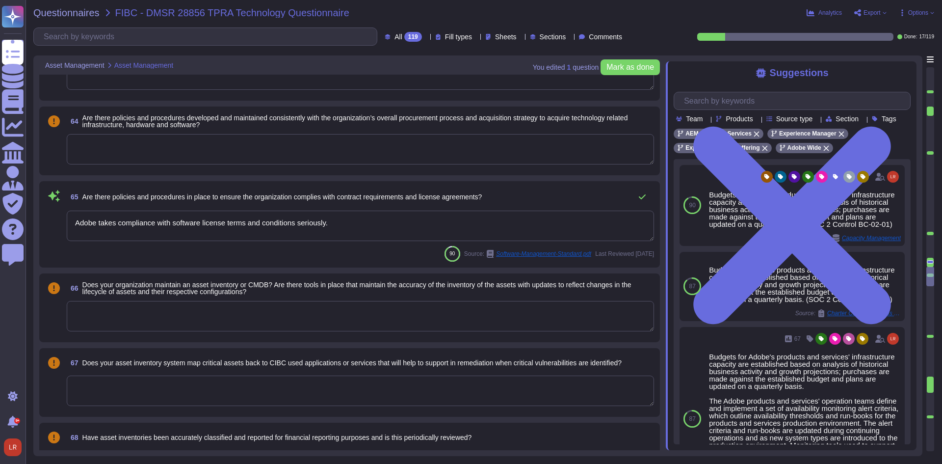
scroll to position [4907, 0]
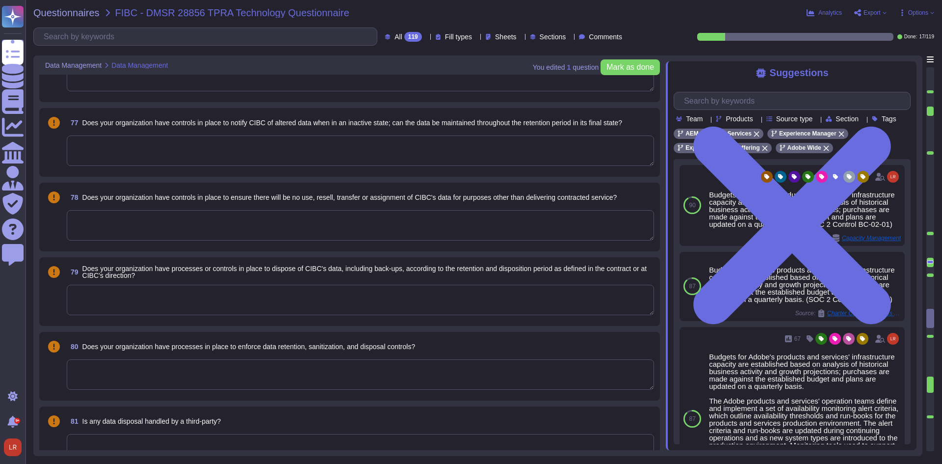
type textarea "Adobe coordinates all privacy efforts under the Chief Privacy Officer (CPO) and…"
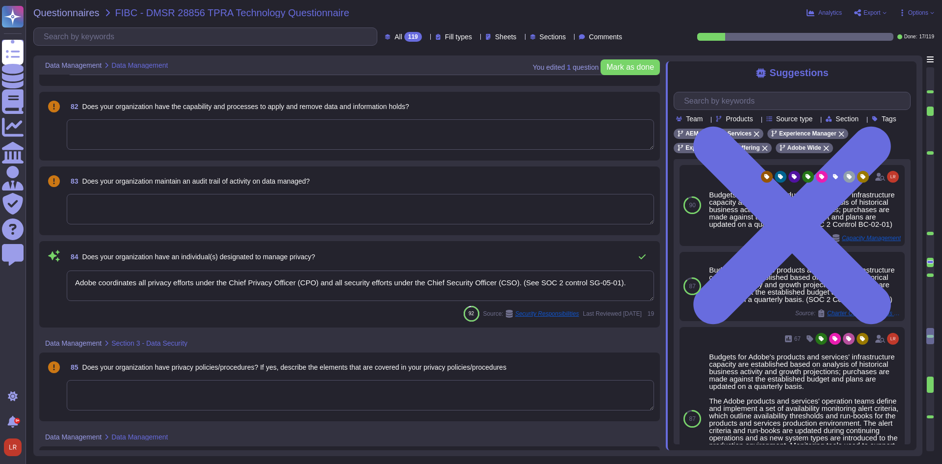
scroll to position [6298, 0]
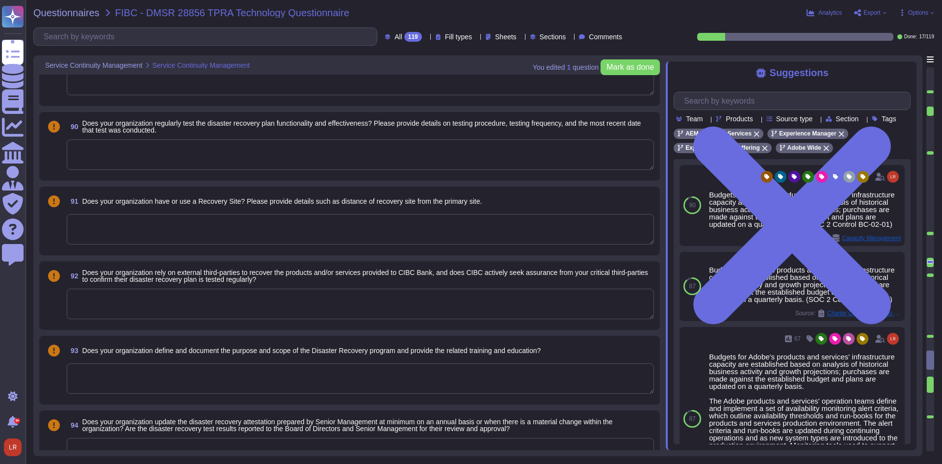
type textarea "Lor. Ip dolo si ametconse adi elitseddo eiusmod te incididu utlaboreetd, mag Al…"
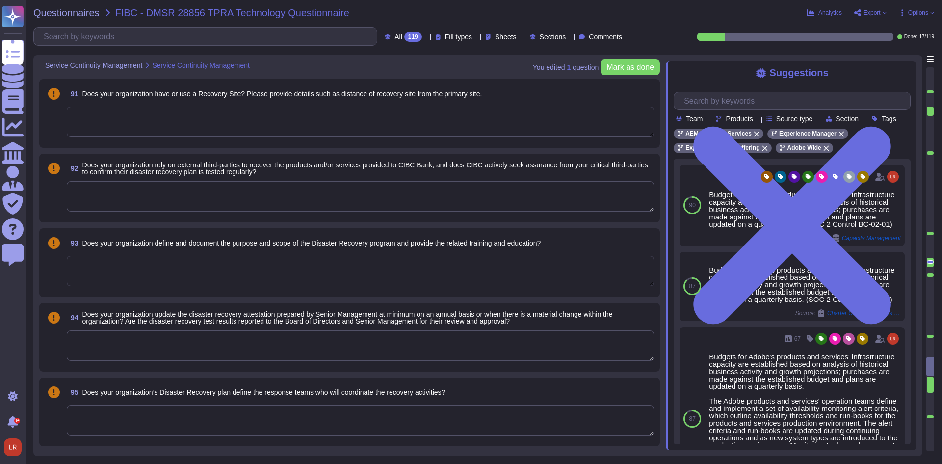
type textarea "Adobe has developed formal policies and standards governing the change manageme…"
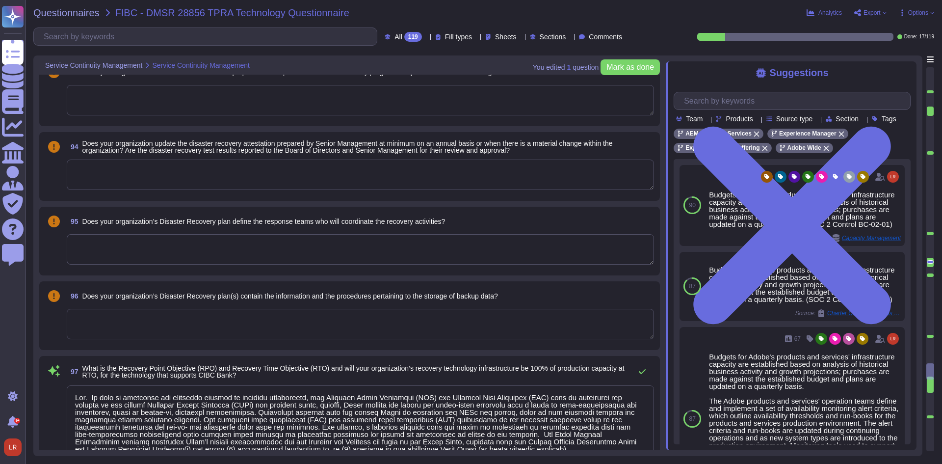
type textarea "Key vendor dependencies are identified in Adobe's SOC 2 reports."
type textarea "Yes"
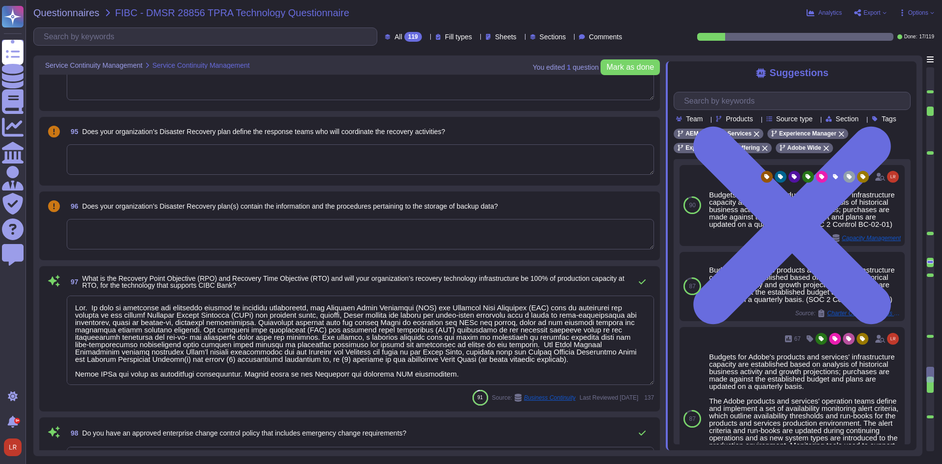
type textarea "Yes. The Business Continuity Plan is documented and reviewed annually and attes…"
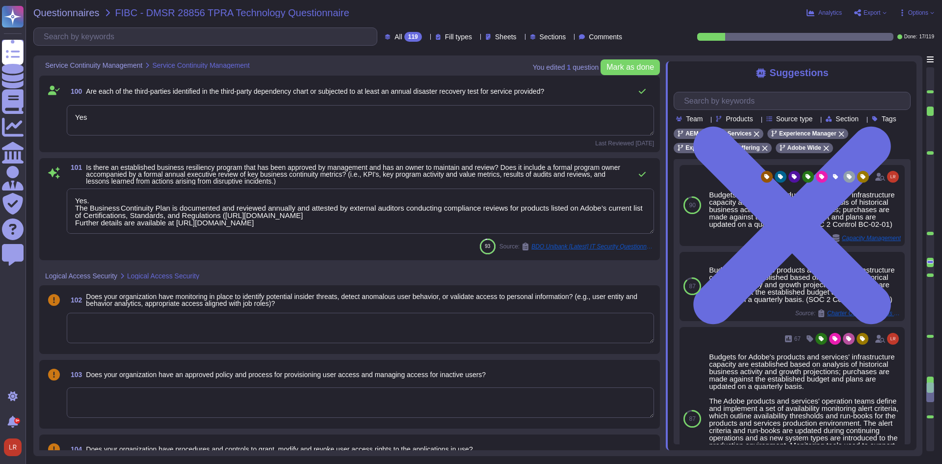
scroll to position [1, 0]
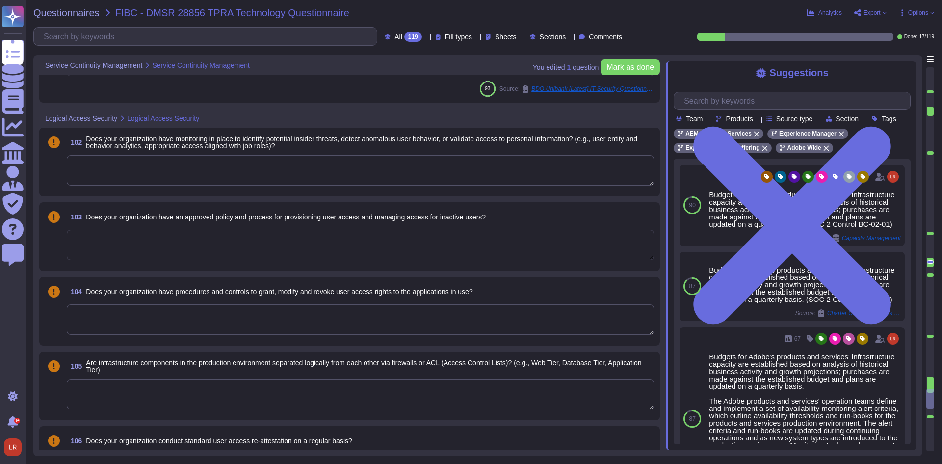
type textarea "Federated IDs are enterprise-managed accounts where all identity profiles—as we…"
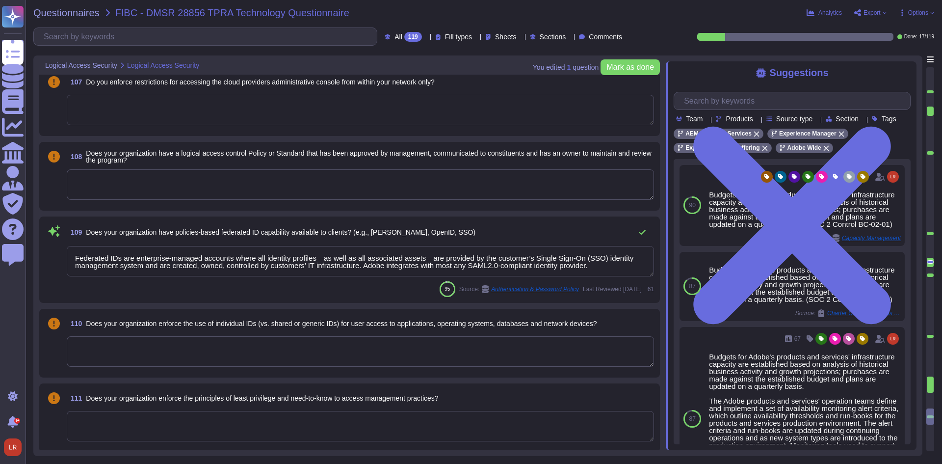
scroll to position [8178, 0]
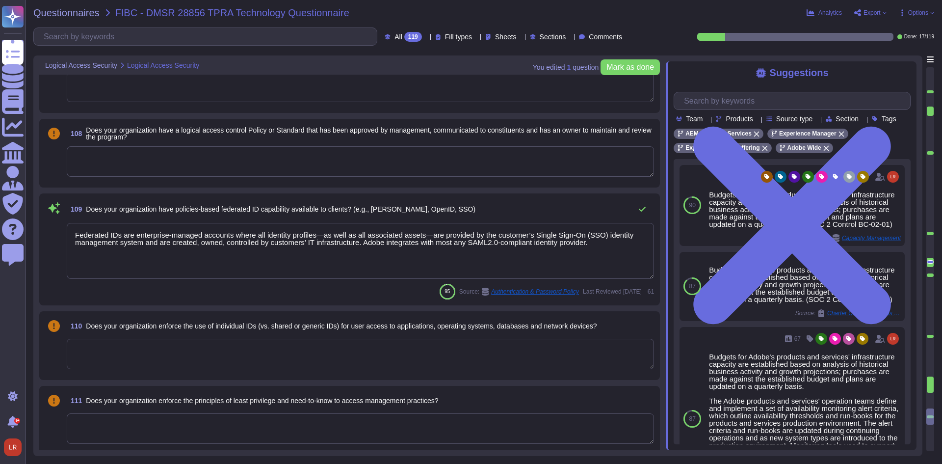
drag, startPoint x: 650, startPoint y: 249, endPoint x: 649, endPoint y: 275, distance: 25.6
click at [649, 275] on textarea "Federated IDs are enterprise-managed accounts where all identity profiles—as we…" at bounding box center [360, 251] width 587 height 56
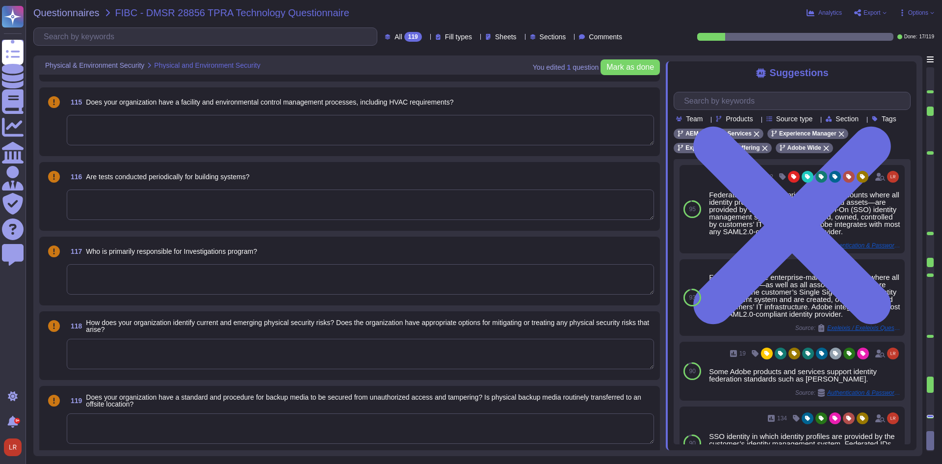
scroll to position [8772, 0]
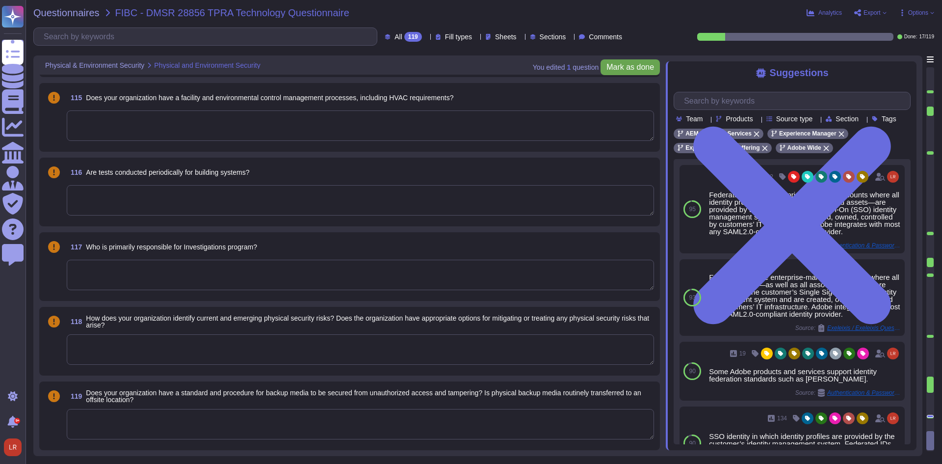
click at [634, 71] on span "Mark as done" at bounding box center [630, 67] width 48 height 8
click at [404, 38] on div "All 119" at bounding box center [405, 37] width 41 height 10
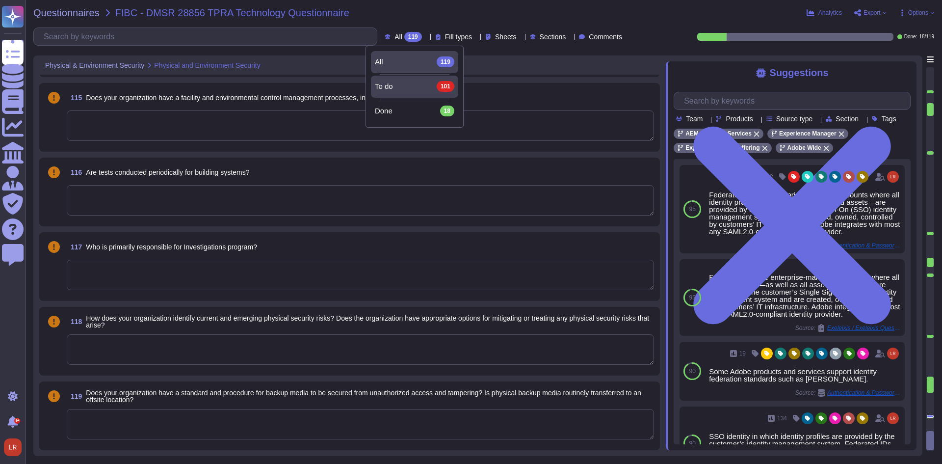
click at [415, 88] on div "To do 101" at bounding box center [414, 86] width 79 height 11
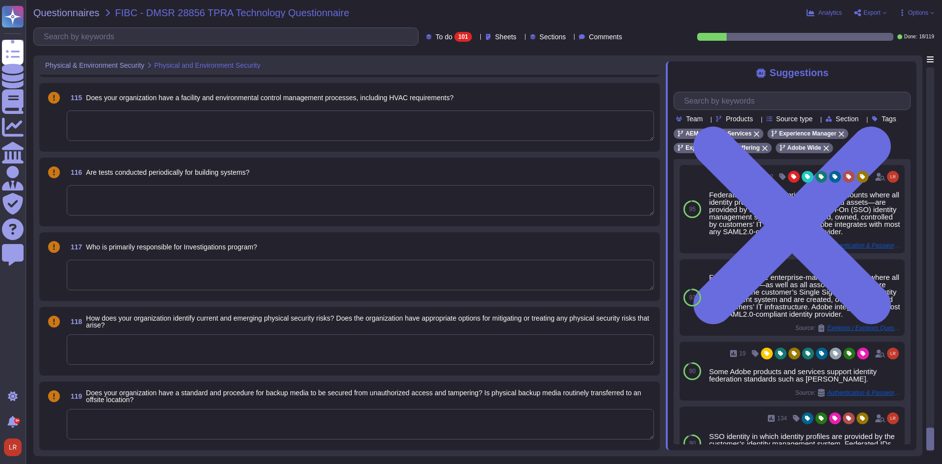
scroll to position [7368, 0]
click at [932, 14] on icon at bounding box center [932, 13] width 4 height 4
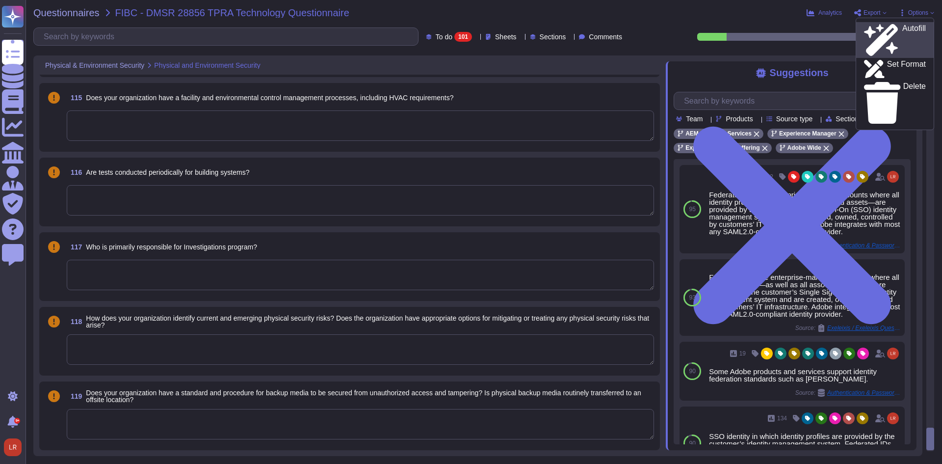
click at [919, 27] on div "Autofill" at bounding box center [895, 40] width 62 height 32
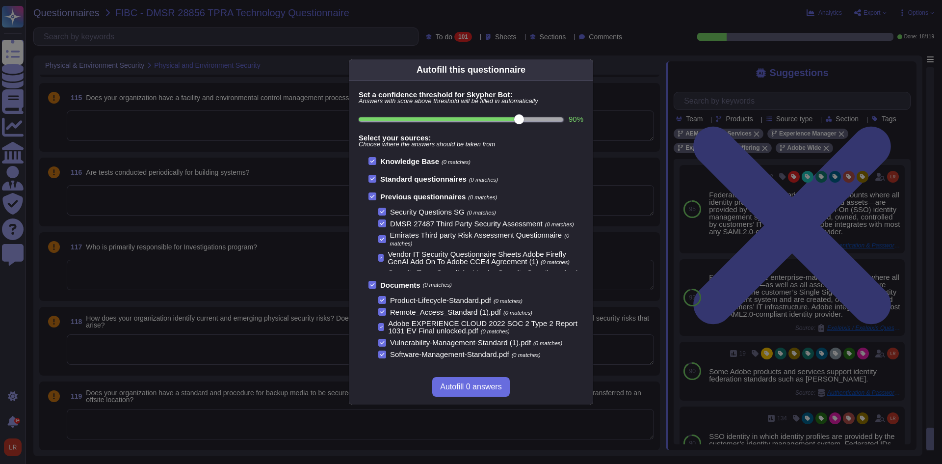
click at [503, 119] on input "90 %" at bounding box center [461, 119] width 204 height 4
click at [496, 119] on input "90 %" at bounding box center [461, 119] width 204 height 4
type input "80"
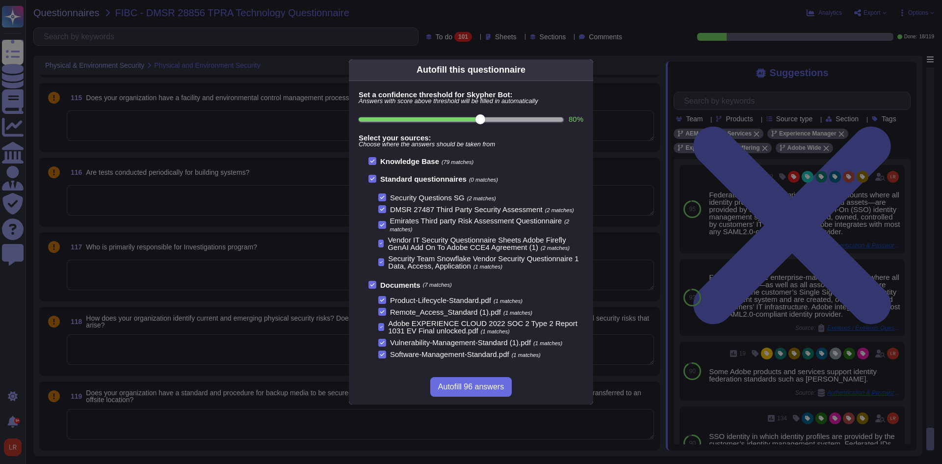
scroll to position [25, 0]
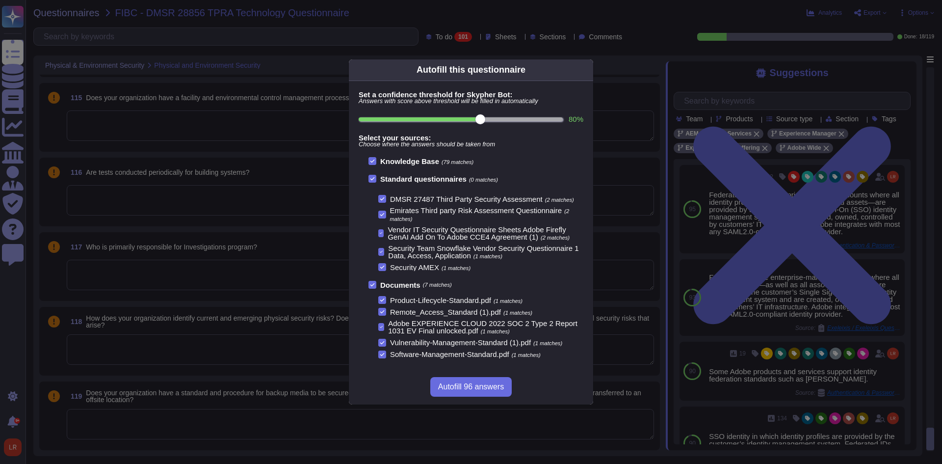
click at [372, 177] on icon at bounding box center [372, 178] width 5 height 5
click at [0, 0] on input "Standard questionnaires (0 matches)" at bounding box center [0, 0] width 0 height 0
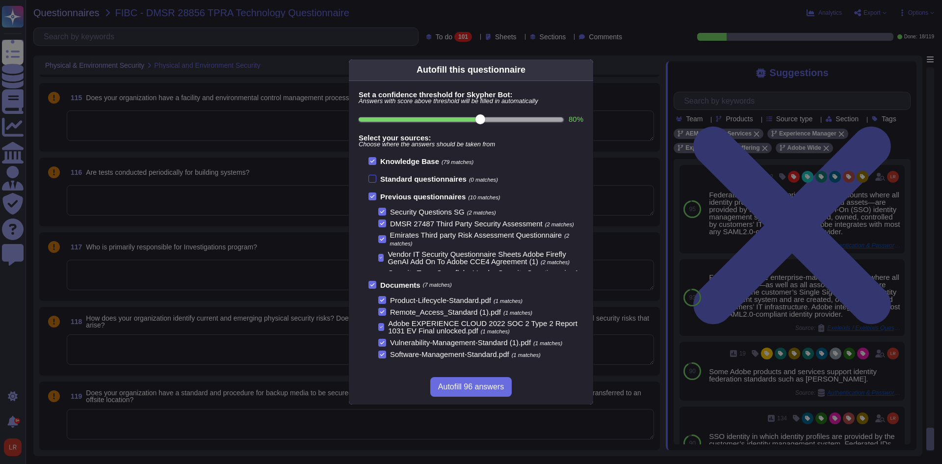
click at [373, 177] on div at bounding box center [372, 179] width 8 height 8
click at [0, 0] on input "Standard questionnaires (0 matches)" at bounding box center [0, 0] width 0 height 0
click at [373, 178] on icon at bounding box center [372, 178] width 5 height 5
click at [0, 0] on input "Standard questionnaires (0 matches)" at bounding box center [0, 0] width 0 height 0
click at [370, 198] on icon at bounding box center [372, 196] width 5 height 5
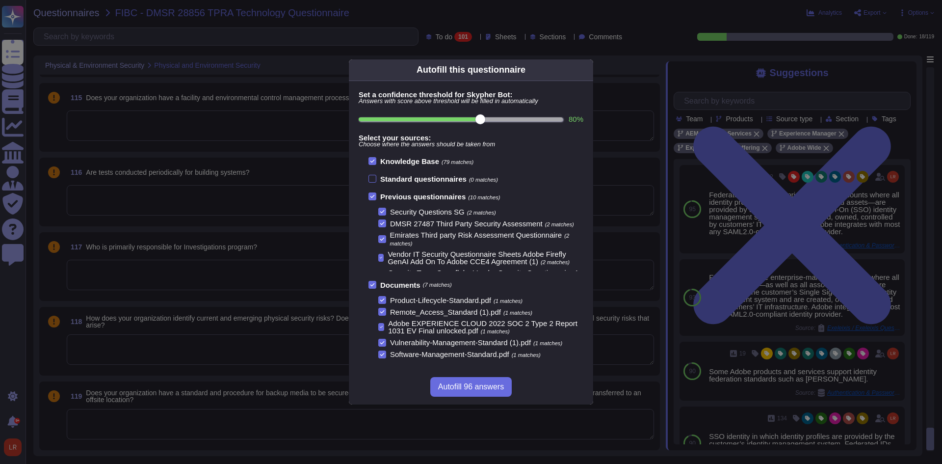
click at [0, 0] on input "Previous questionnaires (10 matches)" at bounding box center [0, 0] width 0 height 0
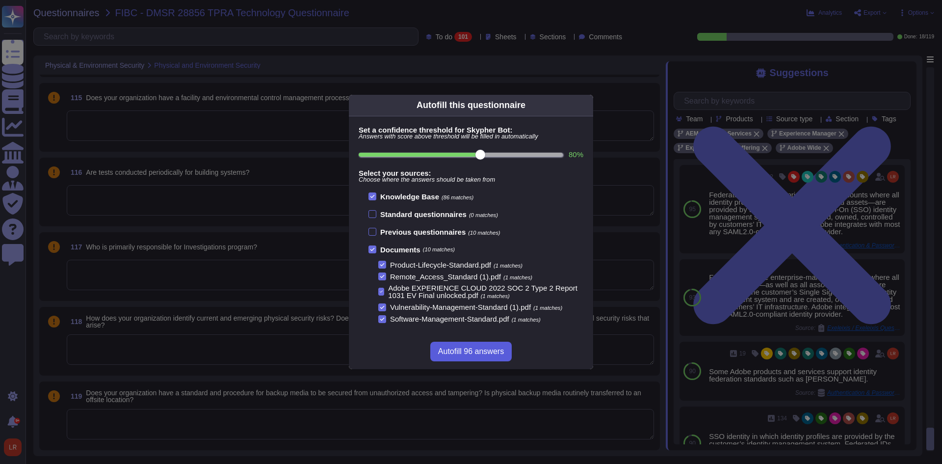
click at [482, 349] on span "Autofill 96 answers" at bounding box center [471, 351] width 66 height 8
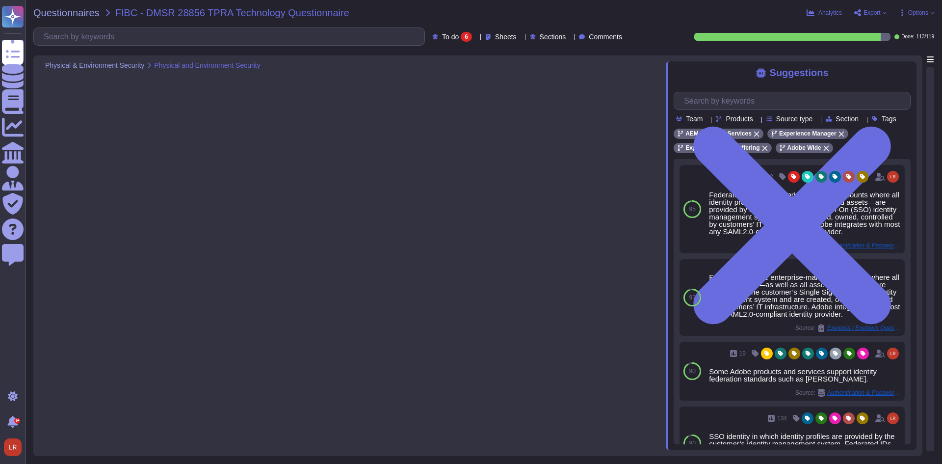
scroll to position [75, 0]
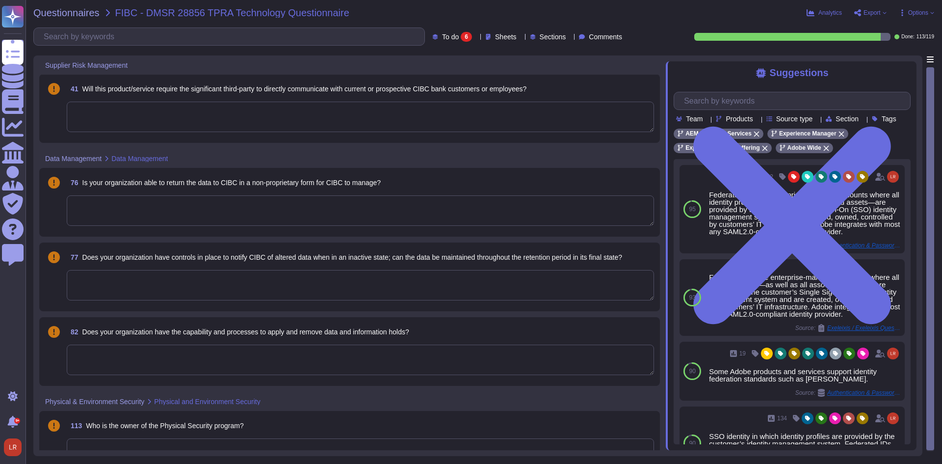
click at [293, 88] on span "Will this product/service require the significant third-party to directly commu…" at bounding box center [304, 89] width 444 height 8
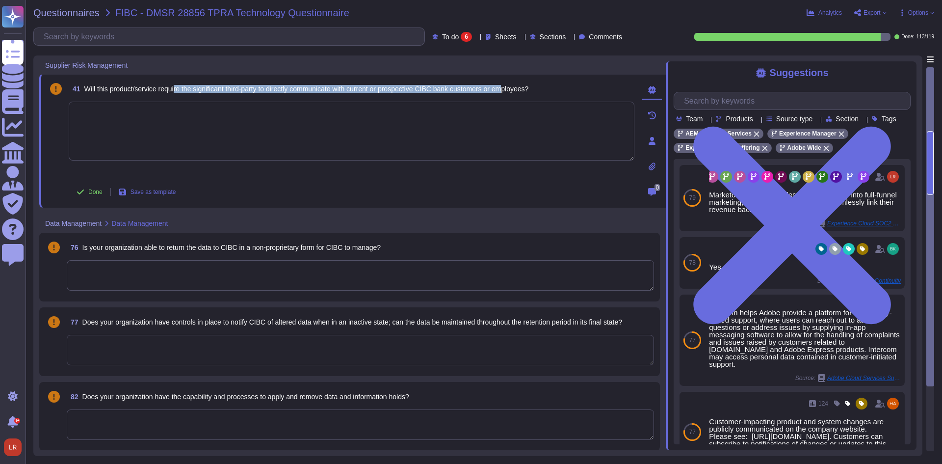
drag, startPoint x: 179, startPoint y: 89, endPoint x: 519, endPoint y: 84, distance: 340.5
click at [519, 85] on span "Will this product/service require the significant third-party to directly commu…" at bounding box center [306, 89] width 444 height 8
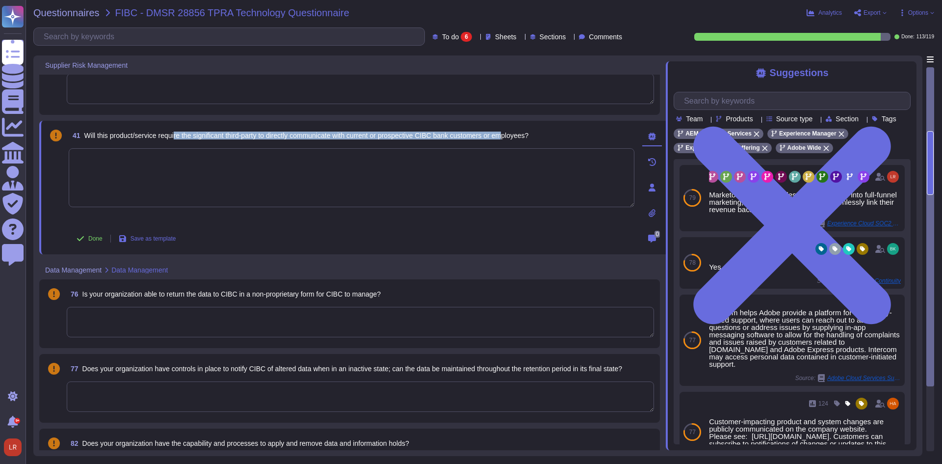
scroll to position [0, 0]
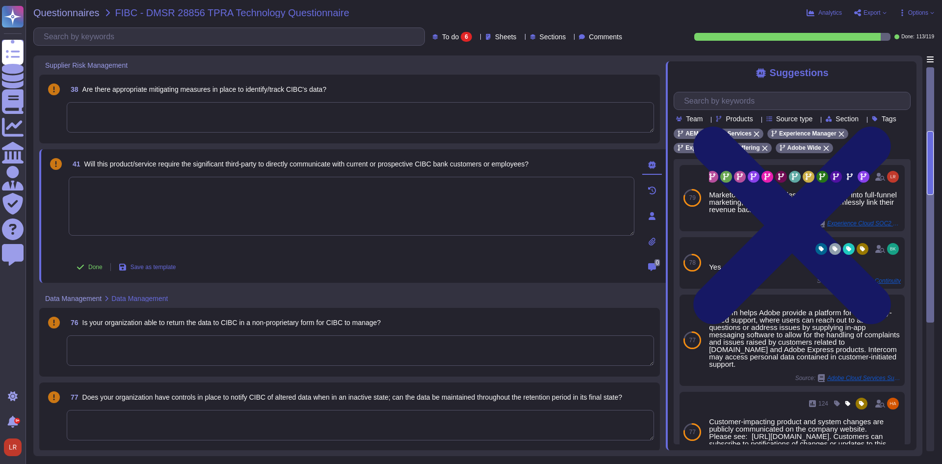
click at [907, 71] on icon at bounding box center [792, 225] width 237 height 316
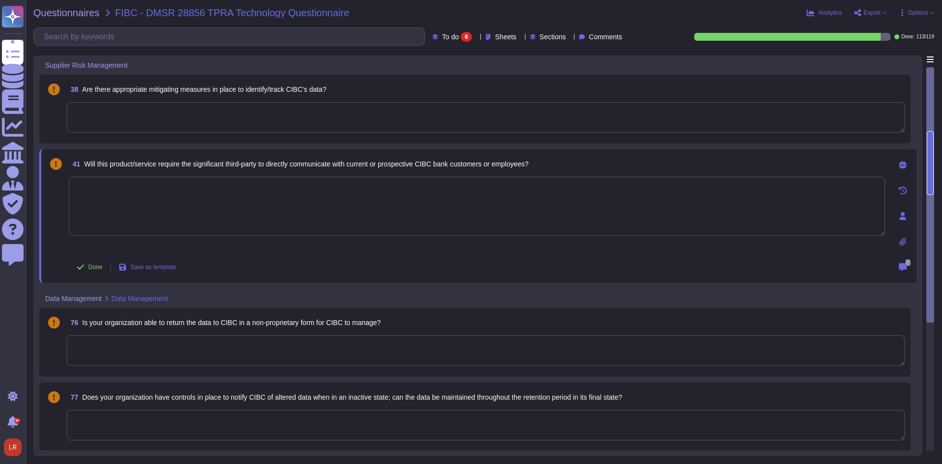
click at [931, 90] on div at bounding box center [930, 194] width 8 height 255
click at [931, 86] on div at bounding box center [930, 194] width 8 height 255
drag, startPoint x: 932, startPoint y: 148, endPoint x: 937, endPoint y: 61, distance: 87.5
click at [938, 62] on div "Questionnaires FIBC - DMSR 28856 TPRA Technology Questionnaire Analytics Export…" at bounding box center [484, 232] width 916 height 464
click at [485, 38] on div "Sheets" at bounding box center [502, 36] width 35 height 7
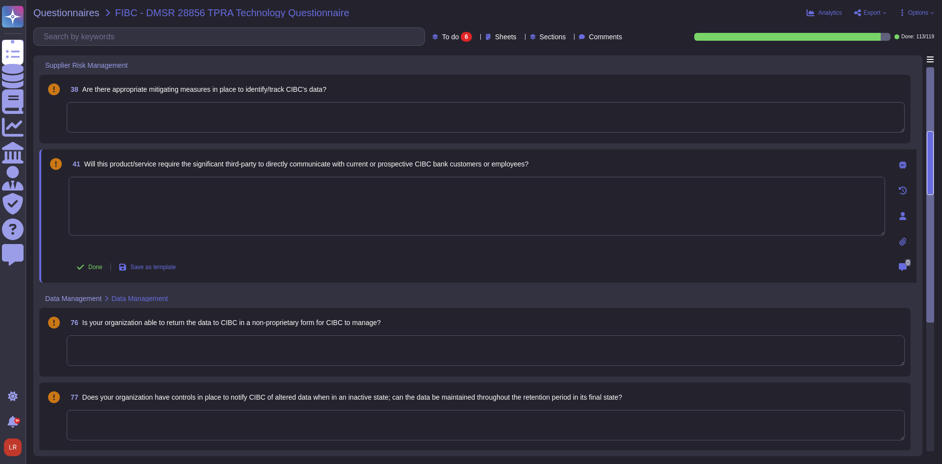
click at [560, 15] on div "Questionnaires FIBC - DMSR 28856 TPRA Technology Questionnaire" at bounding box center [335, 13] width 604 height 10
click at [442, 40] on span "To do" at bounding box center [450, 36] width 17 height 7
click at [443, 60] on div "All 119" at bounding box center [464, 61] width 79 height 11
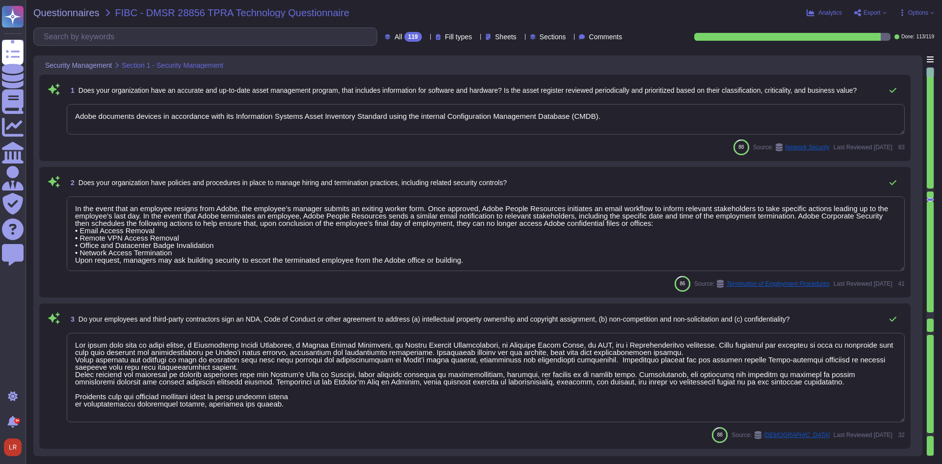
type textarea "Adobe documents devices in accordance with its Information Systems Asset Invent…"
type textarea "In the event that an employee resigns from Adobe, the employee’s manager submit…"
type textarea "Lor ipsum dolo sita co adipi elitse, d Eiusmodtemp Incidi Utlaboree, d Magnaa E…"
type textarea "Please refer to your products Sales order for terms."
type textarea "Lo ipsumdolo sita CON 91399, Adipi'e Seddoeiusmo Temporin Utlabo etdolore mag a…"
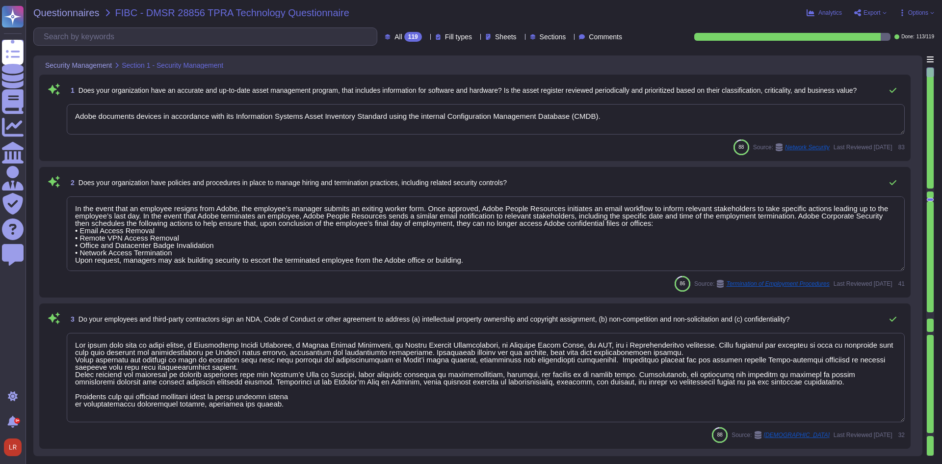
click at [426, 37] on icon at bounding box center [426, 37] width 0 height 0
click at [411, 83] on div "To do 6" at bounding box center [414, 86] width 79 height 11
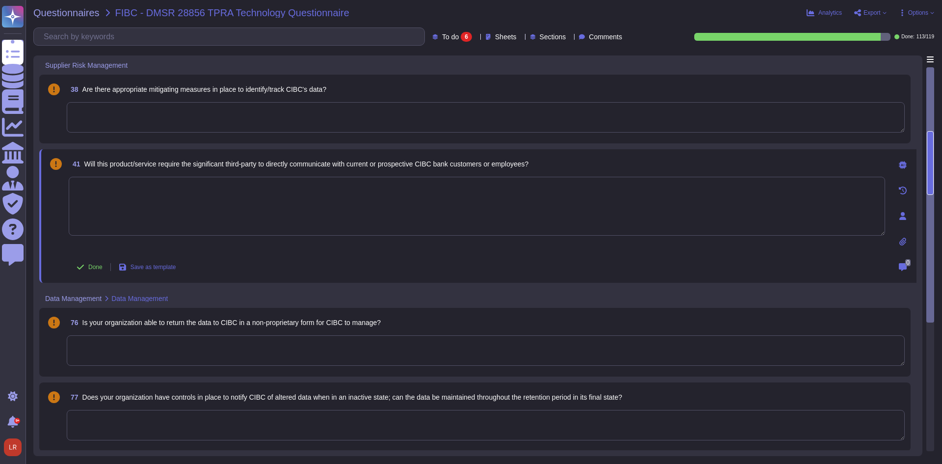
click at [385, 107] on textarea at bounding box center [486, 117] width 838 height 30
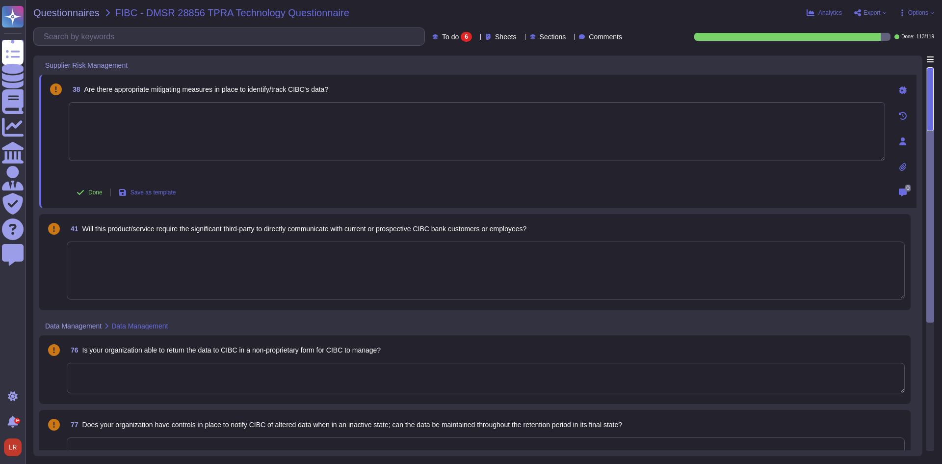
click at [383, 109] on textarea at bounding box center [477, 131] width 816 height 59
click at [904, 88] on icon at bounding box center [903, 90] width 8 height 8
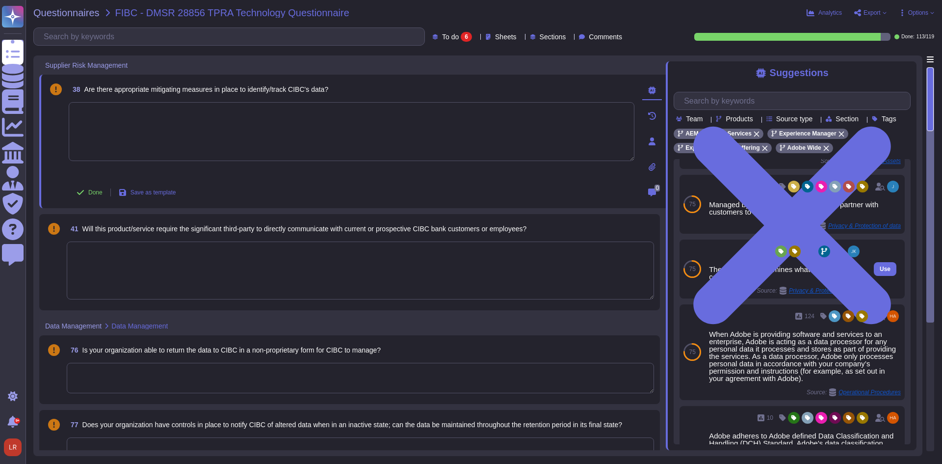
scroll to position [82, 0]
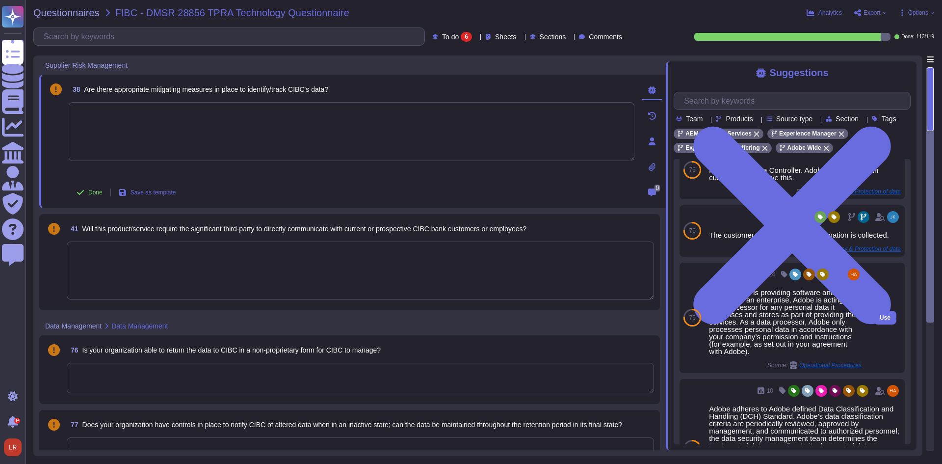
drag, startPoint x: 879, startPoint y: 322, endPoint x: 883, endPoint y: 296, distance: 26.4
click at [880, 321] on div "Use" at bounding box center [884, 317] width 39 height 110
click at [883, 324] on button "Use" at bounding box center [885, 318] width 23 height 14
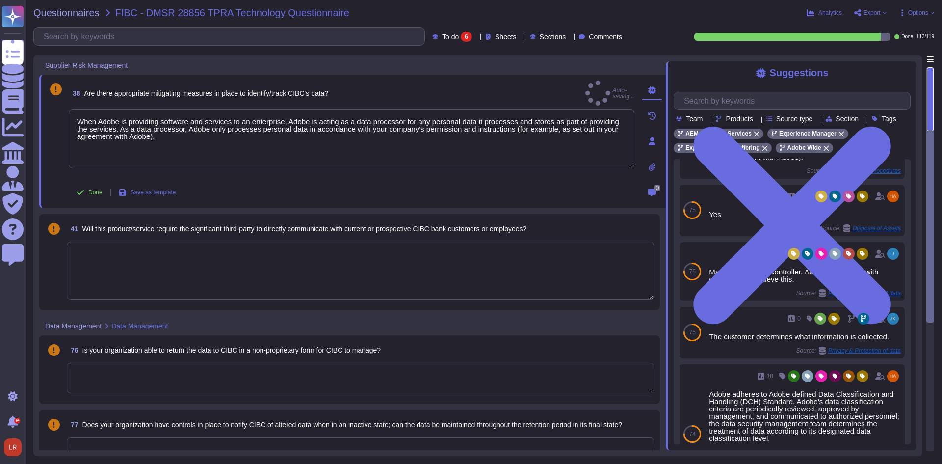
type textarea "When Adobe is providing software and services to an enterprise, Adobe is acting…"
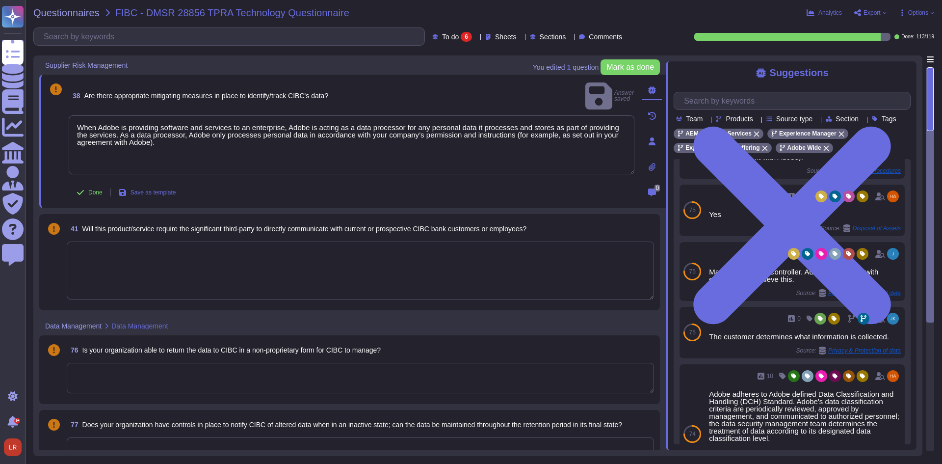
click at [225, 255] on textarea at bounding box center [360, 270] width 587 height 58
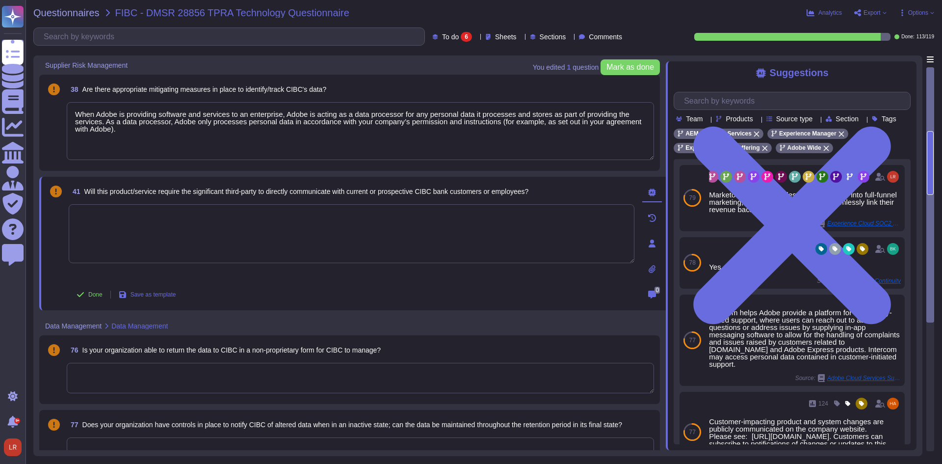
click at [253, 213] on textarea at bounding box center [352, 233] width 566 height 59
click at [236, 385] on textarea at bounding box center [360, 378] width 587 height 30
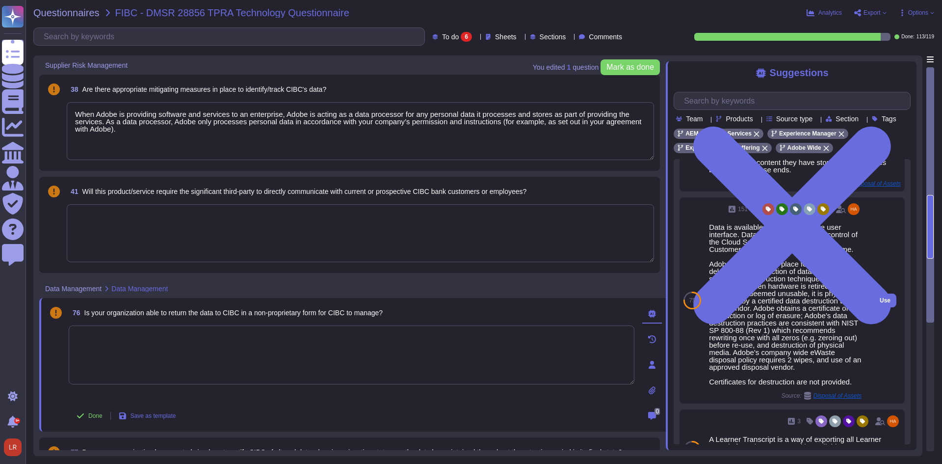
scroll to position [153, 0]
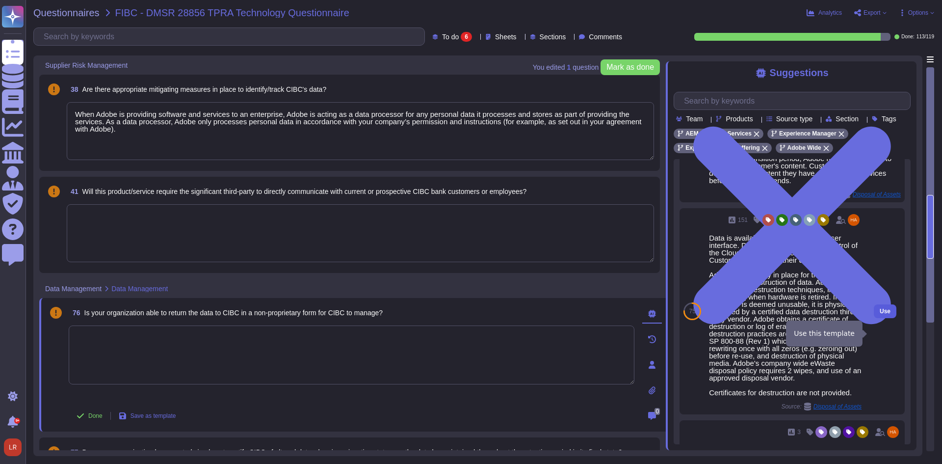
click at [885, 318] on button "Use" at bounding box center [885, 311] width 23 height 14
type textarea "Data is available at any time via the user interface. Data deletion is under th…"
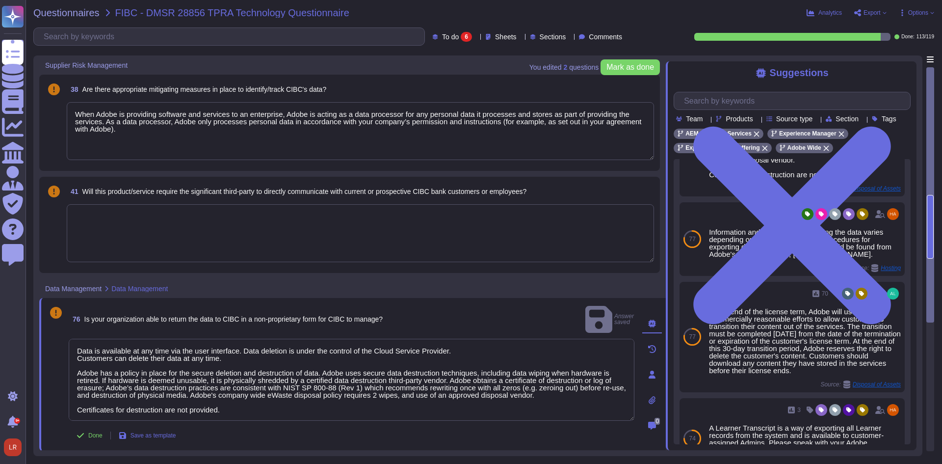
scroll to position [1, 0]
click at [542, 291] on div "Data Management Data Management" at bounding box center [352, 288] width 626 height 19
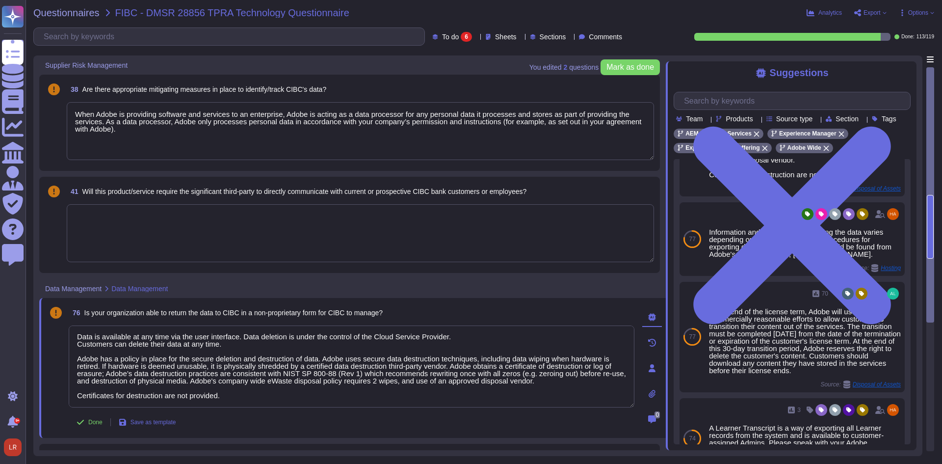
click at [253, 283] on div "Data Management Data Management" at bounding box center [283, 288] width 489 height 19
click at [244, 228] on textarea at bounding box center [360, 233] width 587 height 58
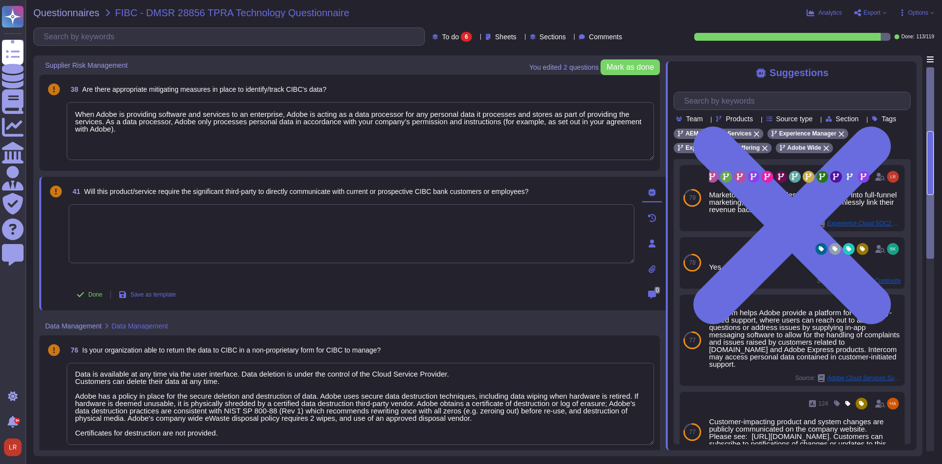
click at [241, 227] on textarea at bounding box center [352, 233] width 566 height 59
click at [640, 71] on span "Mark as done" at bounding box center [630, 67] width 48 height 8
type textarea "No"
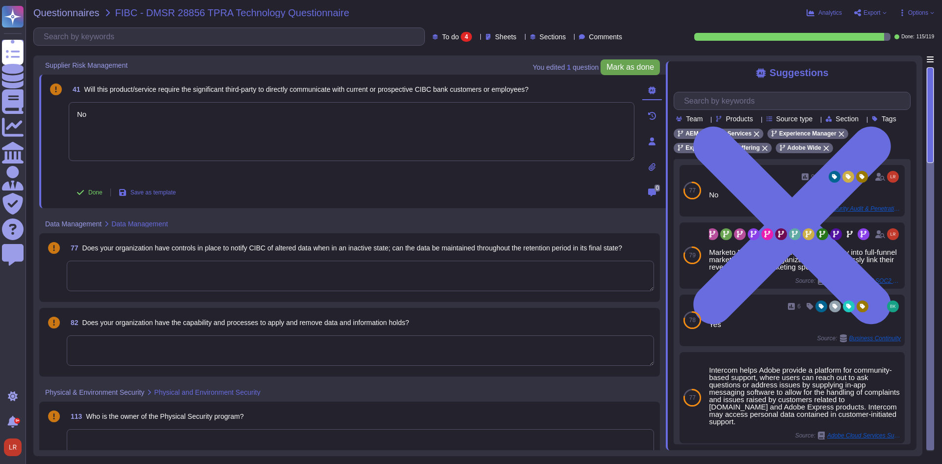
type textarea "No"
click at [590, 186] on div "Done Save as template" at bounding box center [352, 192] width 566 height 20
click at [92, 191] on span "Done" at bounding box center [95, 192] width 14 height 6
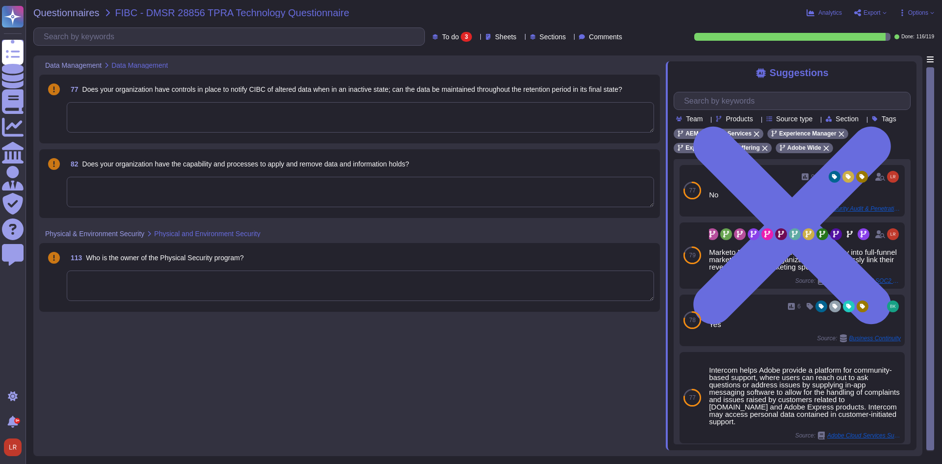
click at [124, 118] on textarea at bounding box center [360, 117] width 587 height 30
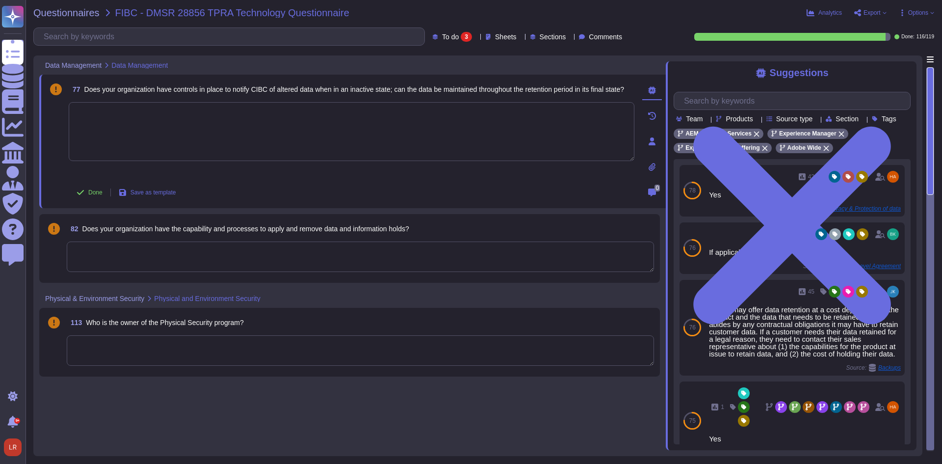
click at [125, 118] on textarea at bounding box center [352, 131] width 566 height 59
drag, startPoint x: 130, startPoint y: 251, endPoint x: 125, endPoint y: 219, distance: 32.3
click at [130, 250] on textarea at bounding box center [360, 256] width 587 height 30
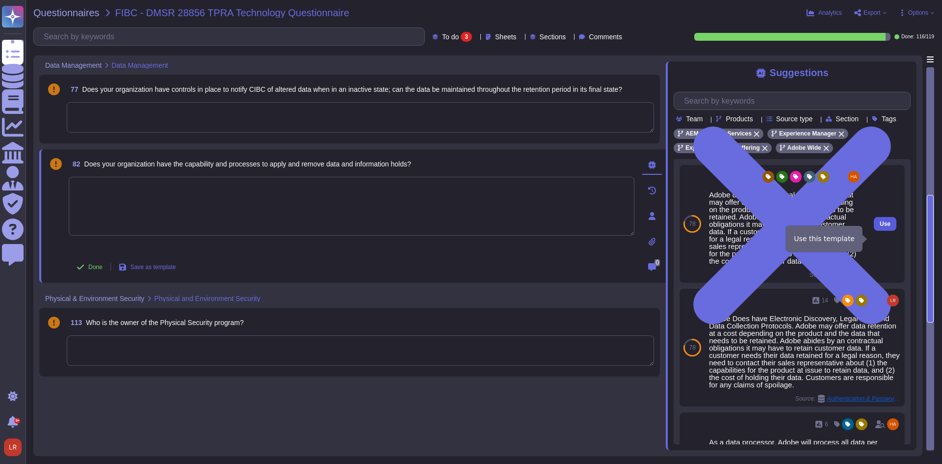
click at [880, 227] on span "Use" at bounding box center [885, 224] width 11 height 6
type textarea "Adobe does not offer legal holds per se, but may offer data retention at a cost…"
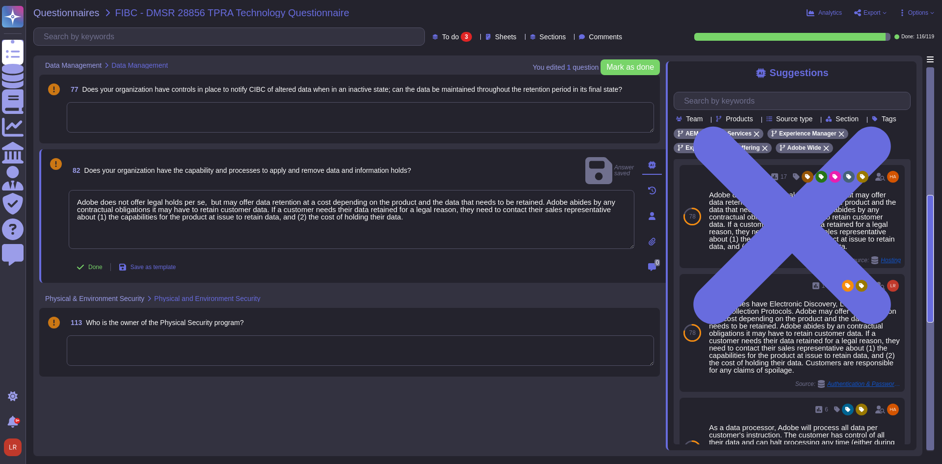
click at [281, 345] on textarea at bounding box center [360, 350] width 587 height 30
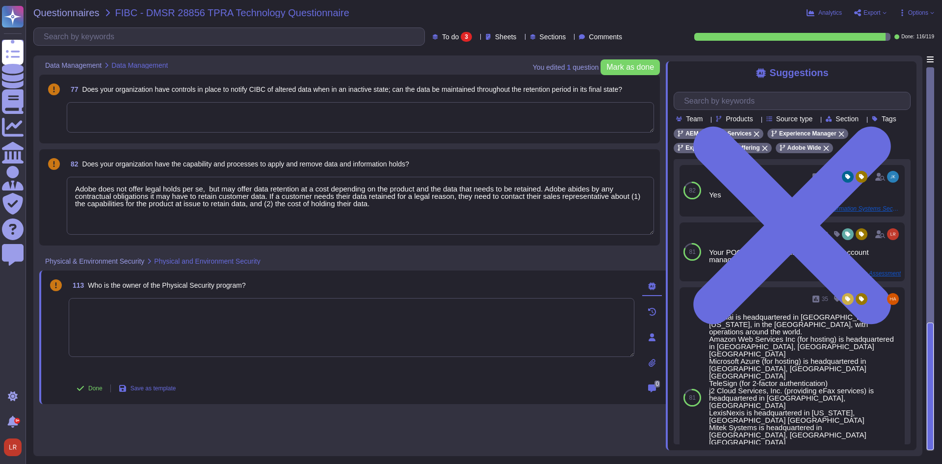
click at [202, 319] on textarea at bounding box center [352, 327] width 566 height 59
click at [660, 260] on div "Physical & Environment Security Physical and Environment Security" at bounding box center [352, 260] width 626 height 19
click at [291, 119] on textarea at bounding box center [360, 117] width 587 height 30
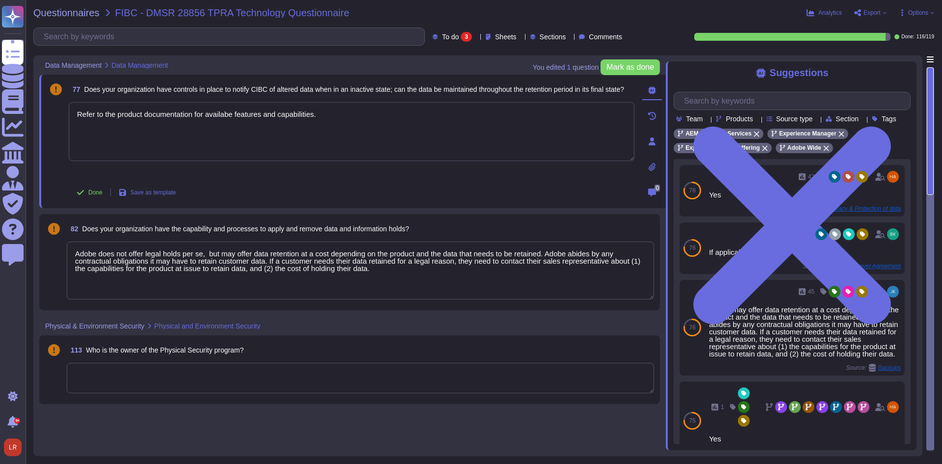
type textarea "Refer to the product documentation for available features and capabilities."
click at [188, 374] on textarea at bounding box center [360, 378] width 587 height 30
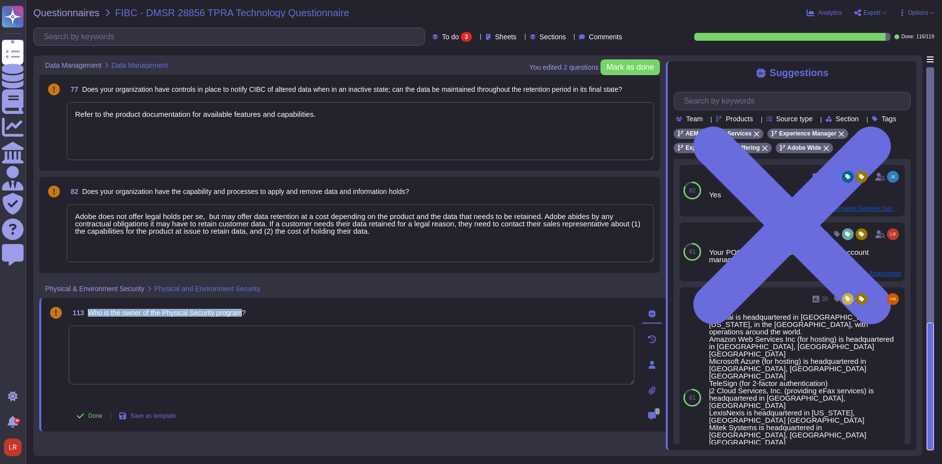
drag, startPoint x: 89, startPoint y: 309, endPoint x: 247, endPoint y: 316, distance: 158.1
click at [245, 316] on span "Who is the owner of the Physical Security program?" at bounding box center [166, 313] width 157 height 8
copy span "Who is the owner of the Physical Security program"
click at [137, 353] on textarea at bounding box center [352, 354] width 566 height 59
paste textarea "The physical security of Adobe's facilities is managed by its broader security …"
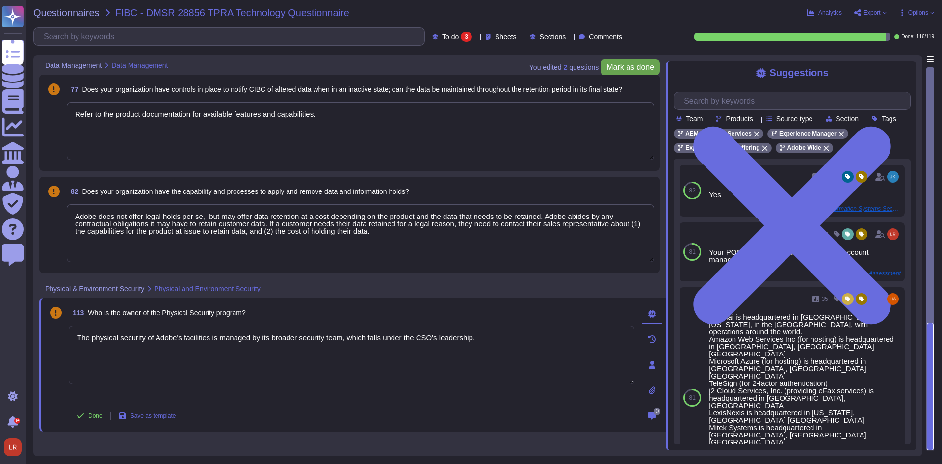
type textarea "The physical security of Adobe's facilities is managed by its broader security …"
click at [638, 64] on span "Mark as done" at bounding box center [630, 67] width 48 height 8
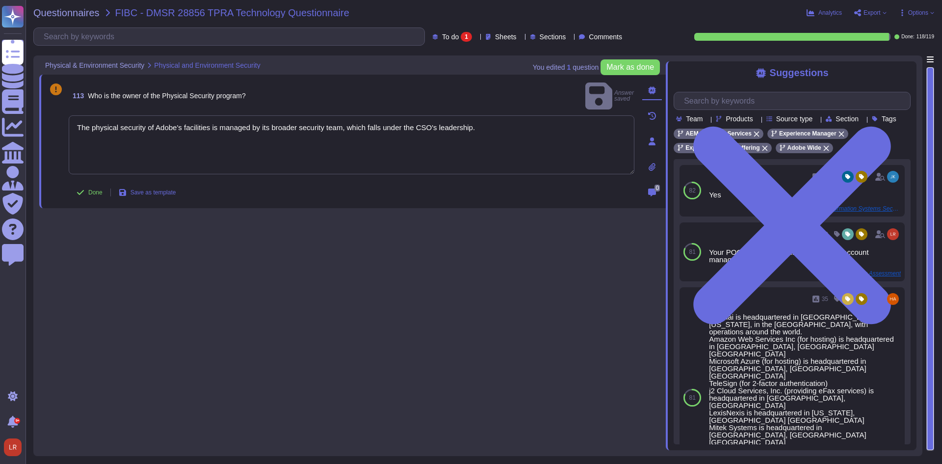
type textarea "The physical security of Adobe's facilities is managed by its broader security …"
click at [378, 219] on div "113 Who is the owner of the Physical Security program? Answer saved The physica…" at bounding box center [352, 252] width 626 height 394
click at [322, 238] on div "113 Who is the owner of the Physical Security program? Answer saved The physica…" at bounding box center [352, 252] width 626 height 394
click at [92, 192] on span "Done" at bounding box center [95, 192] width 14 height 6
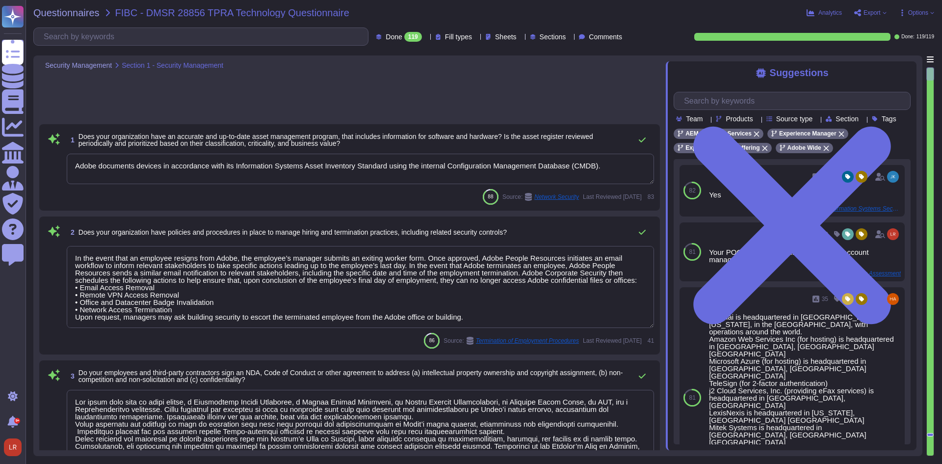
type textarea "Adobe documents devices in accordance with its Information Systems Asset Invent…"
type textarea "In the event that an employee resigns from Adobe, the employee’s manager submit…"
type textarea "Lor ipsum dolo sita co adipi elitse, d Eiusmodtemp Incidi Utlaboree, d Magnaa E…"
type textarea "Please refer to your products Sales order for terms."
type textarea "Lo ipsumdolo sita CON 91399, Adipi'e Seddoeiusmo Temporin Utlabo etdolore mag a…"
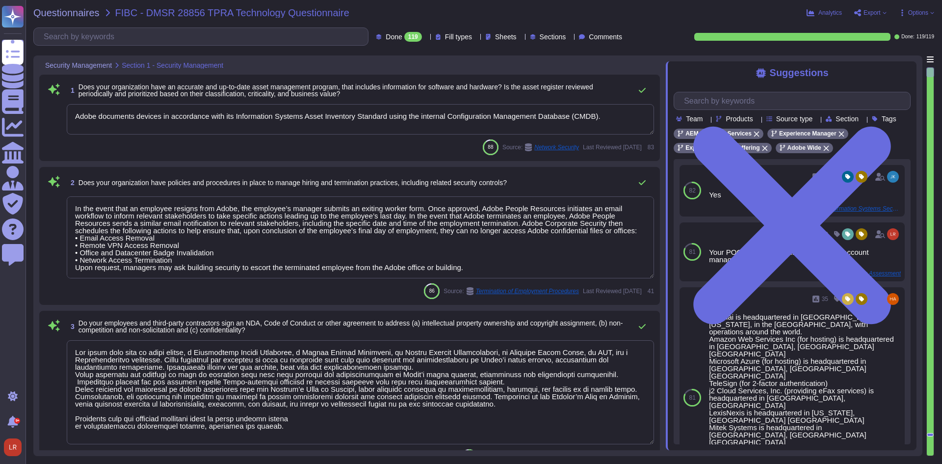
click at [404, 36] on div "119" at bounding box center [413, 37] width 18 height 10
drag, startPoint x: 652, startPoint y: 33, endPoint x: 659, endPoint y: 33, distance: 6.9
click at [653, 33] on div "Done 119 Fill types Sheets Sections Comments Done: 119 / 119" at bounding box center [483, 36] width 901 height 18
click at [920, 12] on span "Options" at bounding box center [918, 13] width 20 height 6
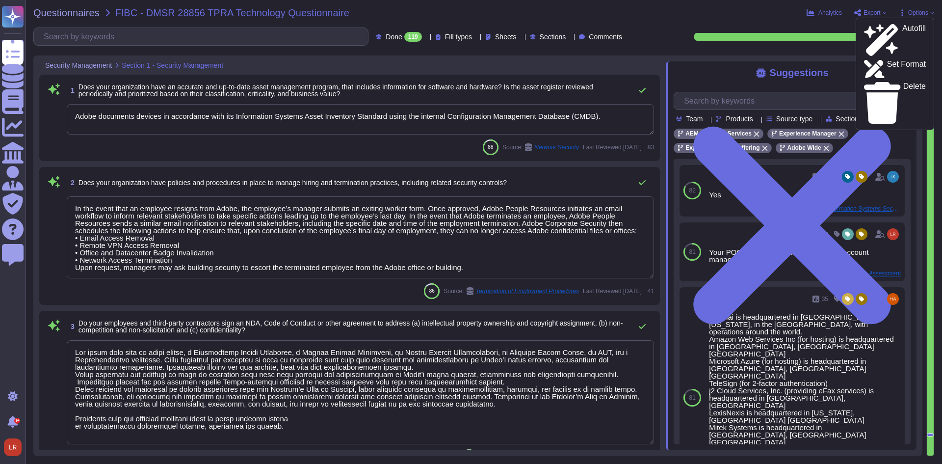
click at [753, 26] on div "Questionnaires FIBC - DMSR 28856 TPRA Technology Questionnaire Analytics Export…" at bounding box center [484, 232] width 916 height 464
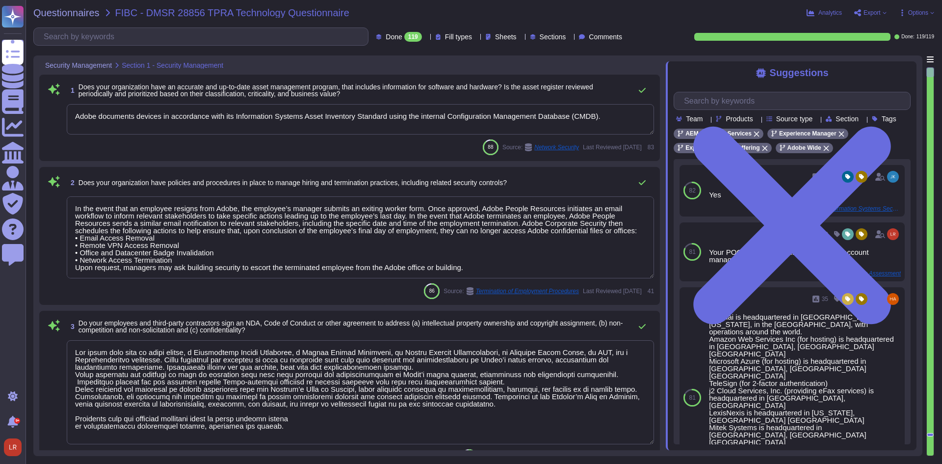
click at [871, 15] on span "Export" at bounding box center [871, 13] width 17 height 6
click at [889, 59] on p "Download" at bounding box center [906, 71] width 35 height 24
